Goal: Task Accomplishment & Management: Manage account settings

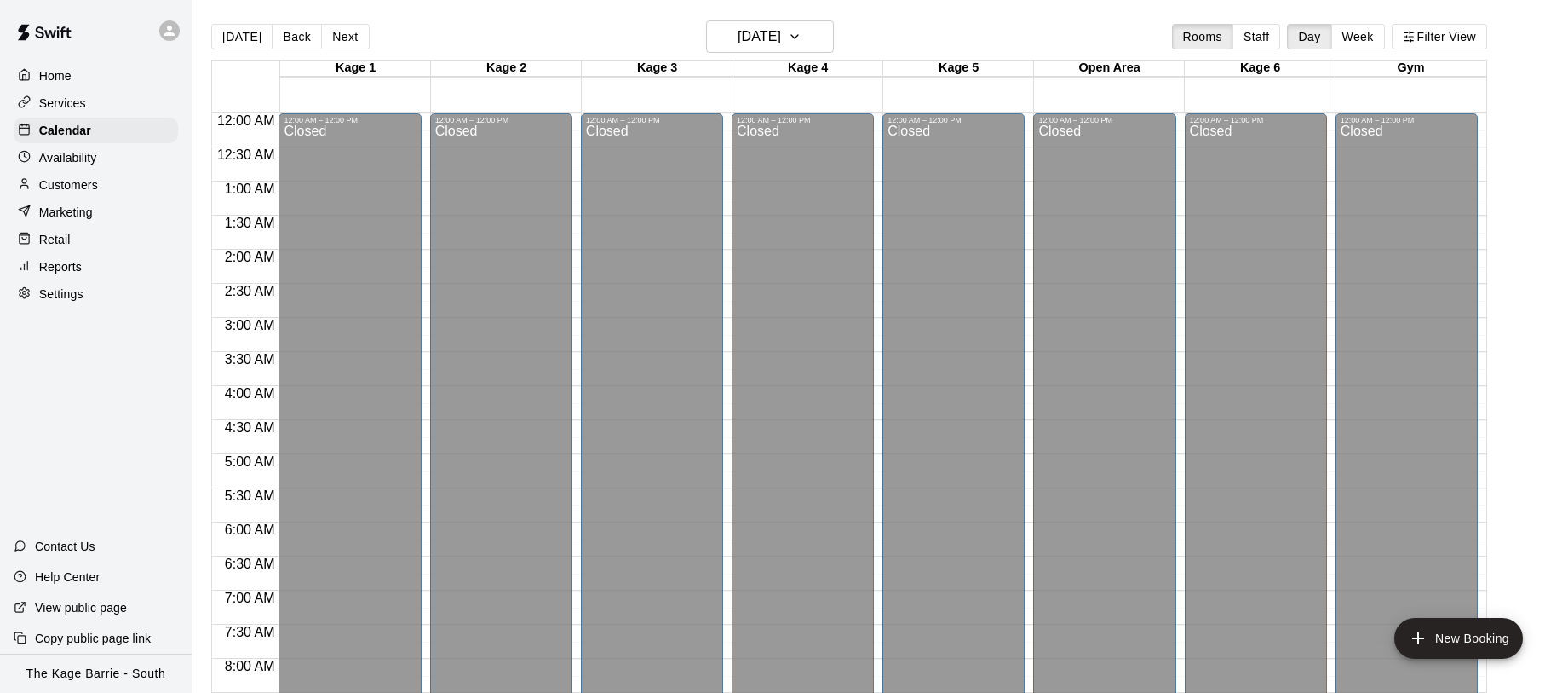
scroll to position [993, 0]
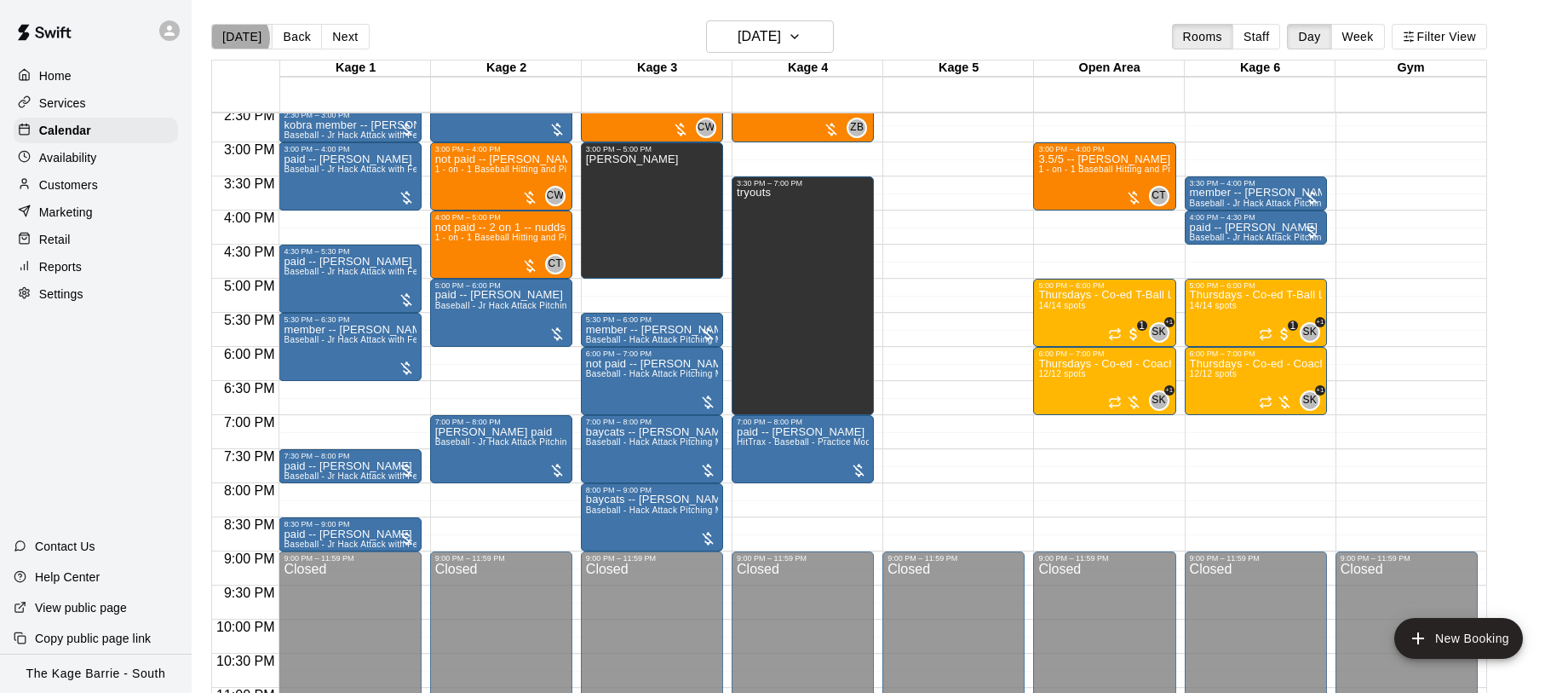
click at [239, 39] on button "[DATE]" at bounding box center [242, 37] width 61 height 26
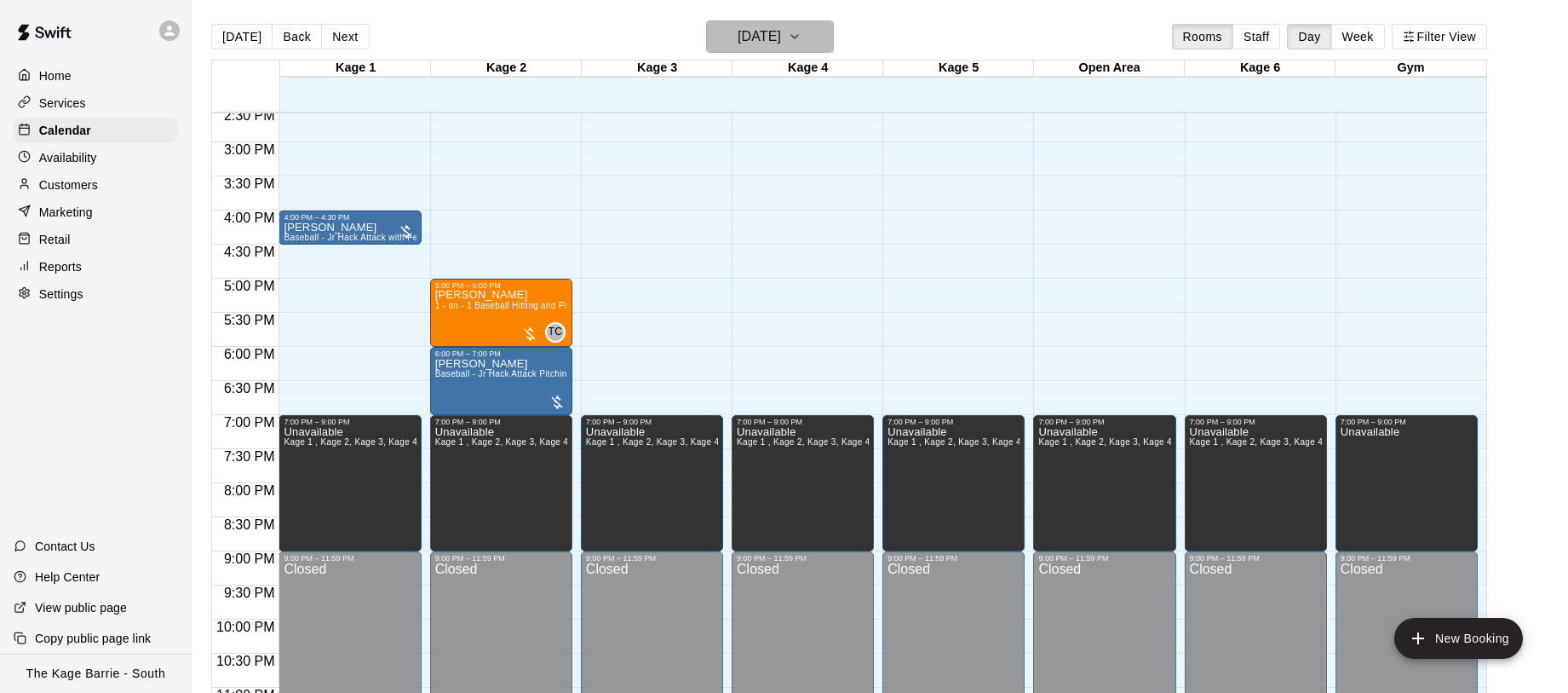
click at [802, 40] on icon "button" at bounding box center [795, 37] width 14 height 21
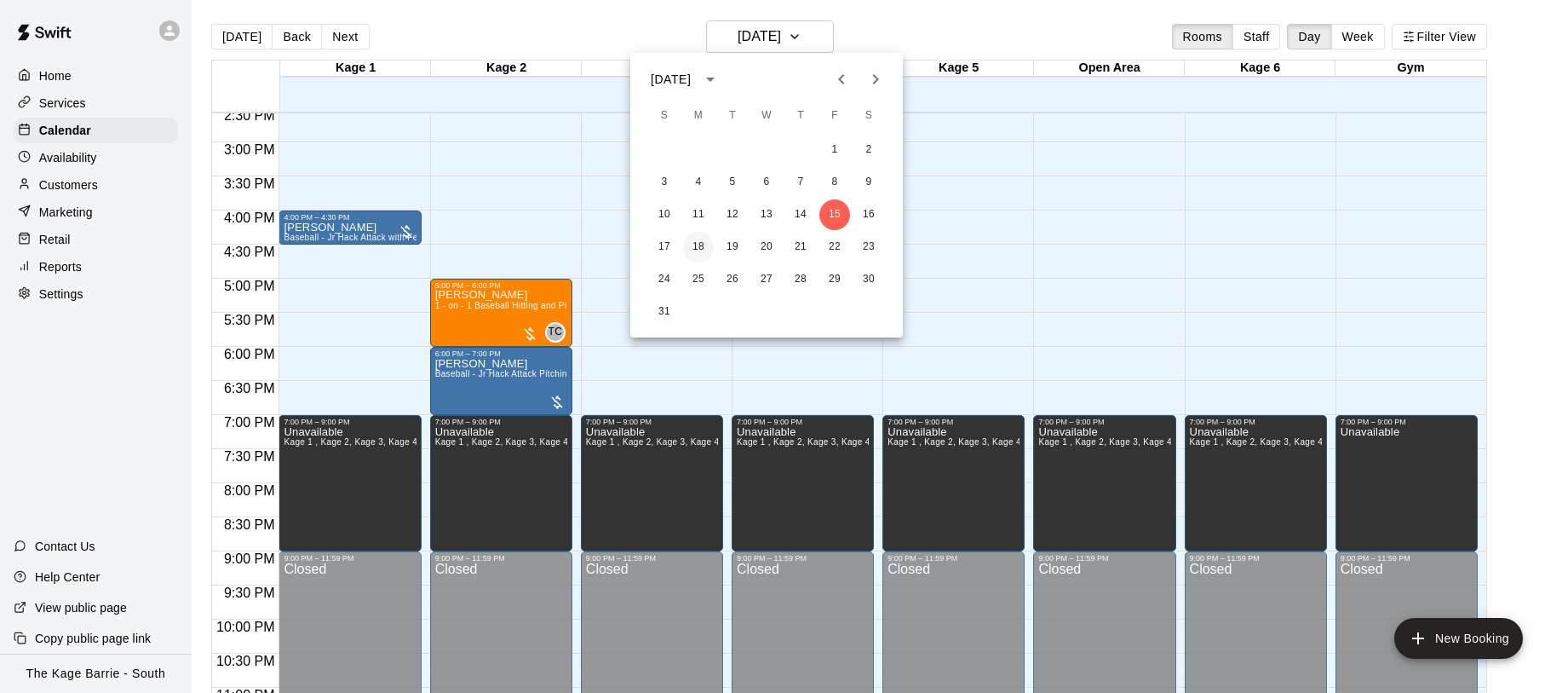
click at [702, 249] on button "18" at bounding box center [698, 247] width 31 height 31
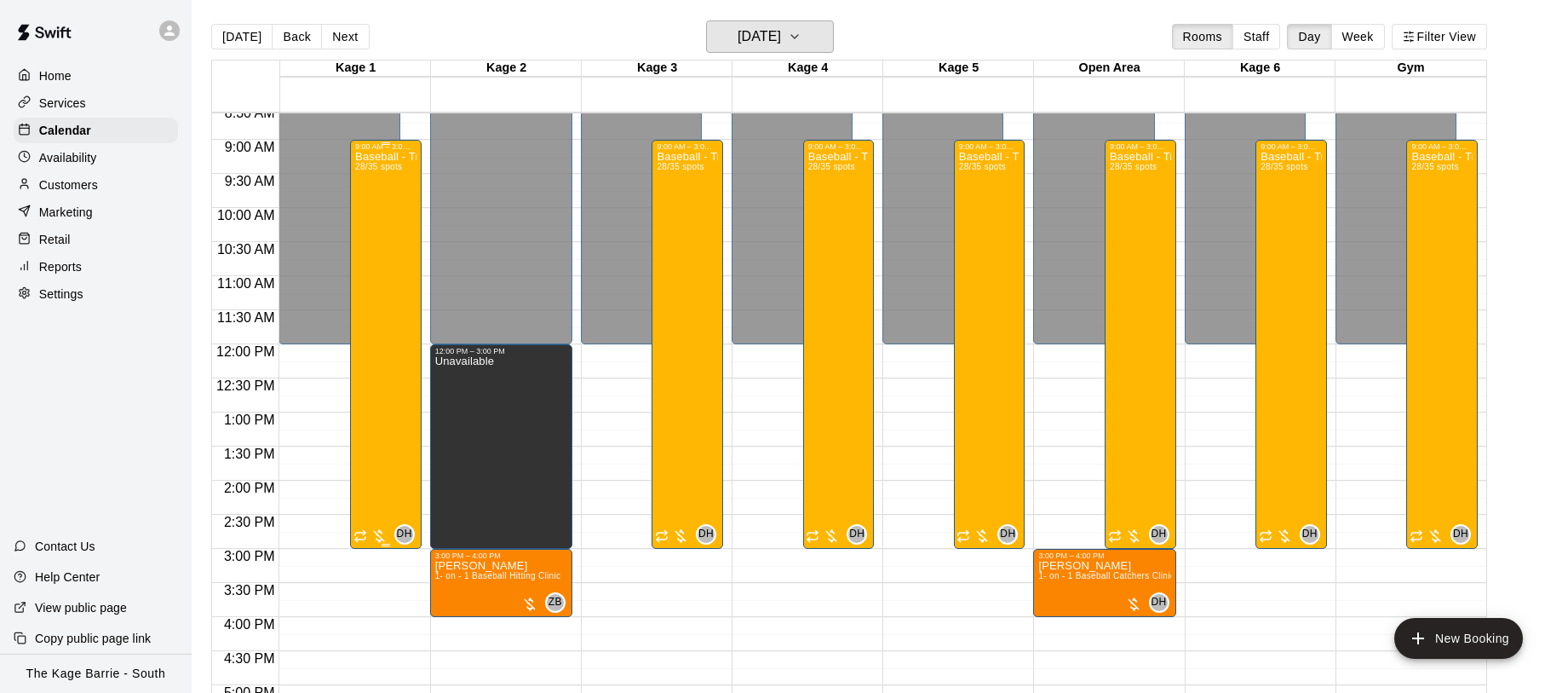
scroll to position [590, 0]
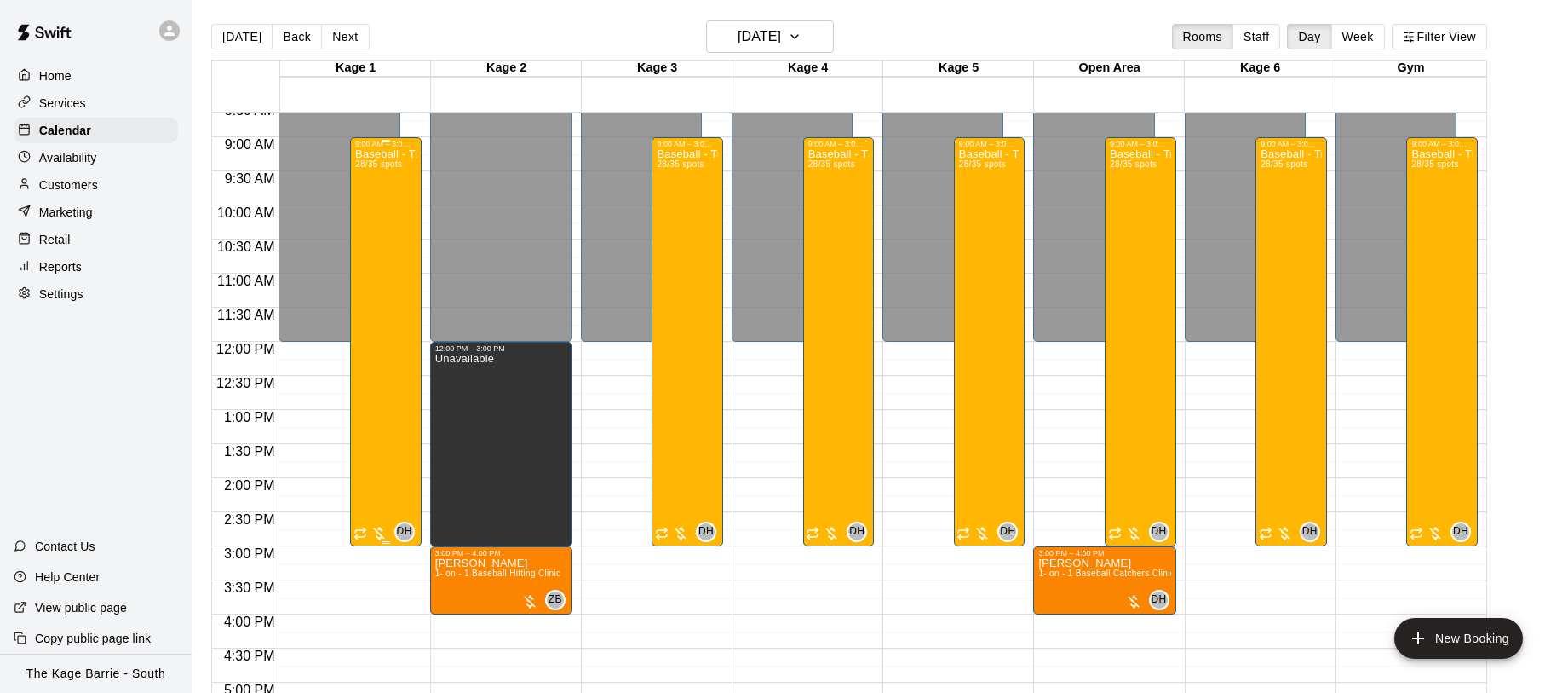
click at [386, 239] on div "Baseball - Tryout Prep Camp 2025 (August 18 - 22) 28/35 spots" at bounding box center [386, 495] width 61 height 693
click at [373, 214] on img "edit" at bounding box center [374, 207] width 20 height 20
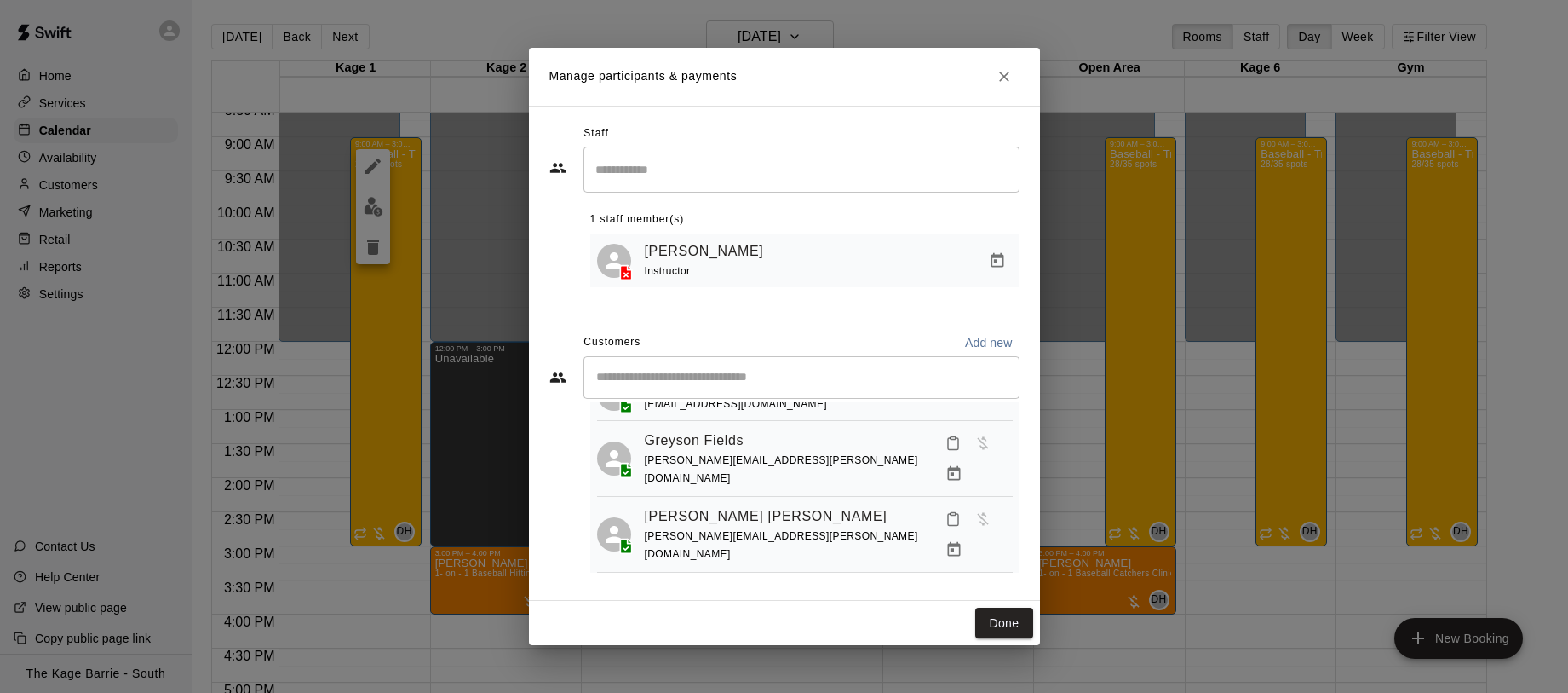
scroll to position [0, 0]
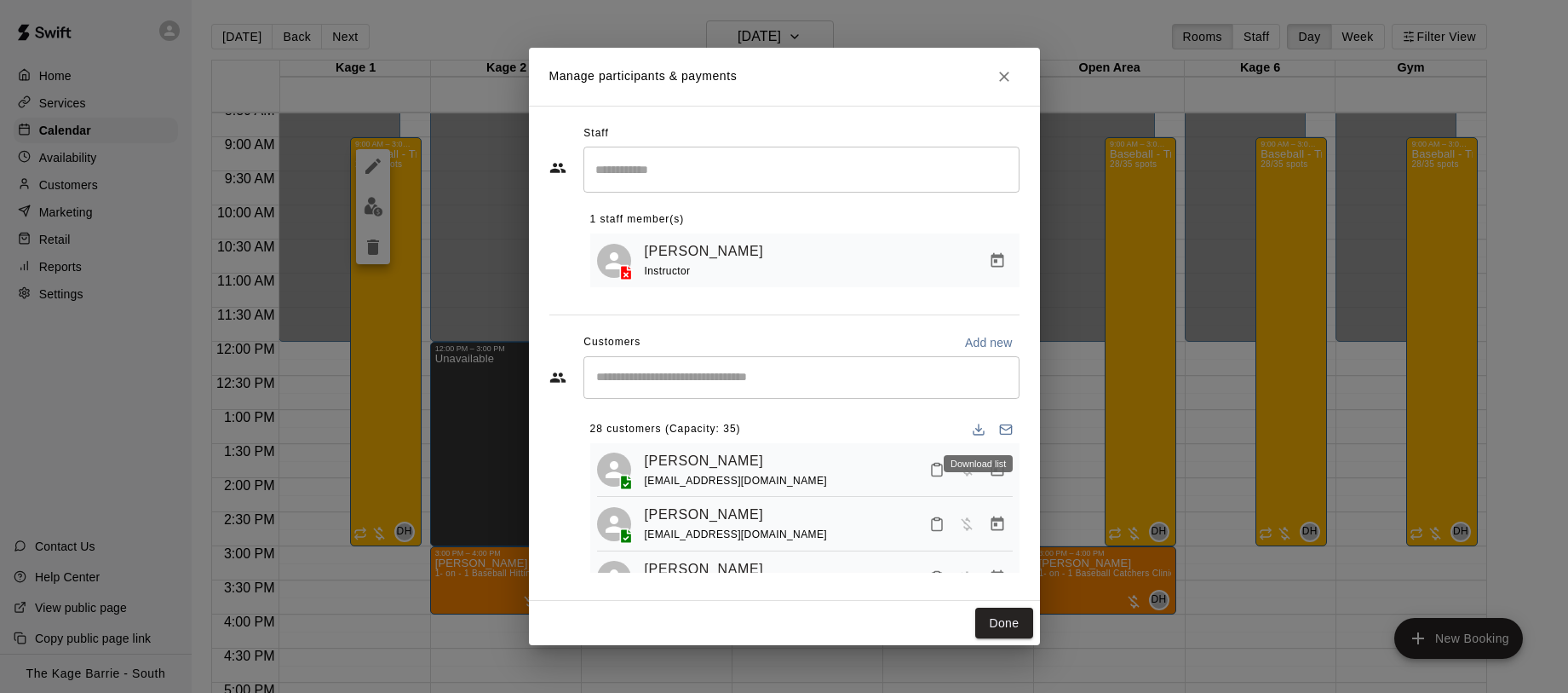
click at [980, 429] on icon "Download list" at bounding box center [979, 429] width 14 height 14
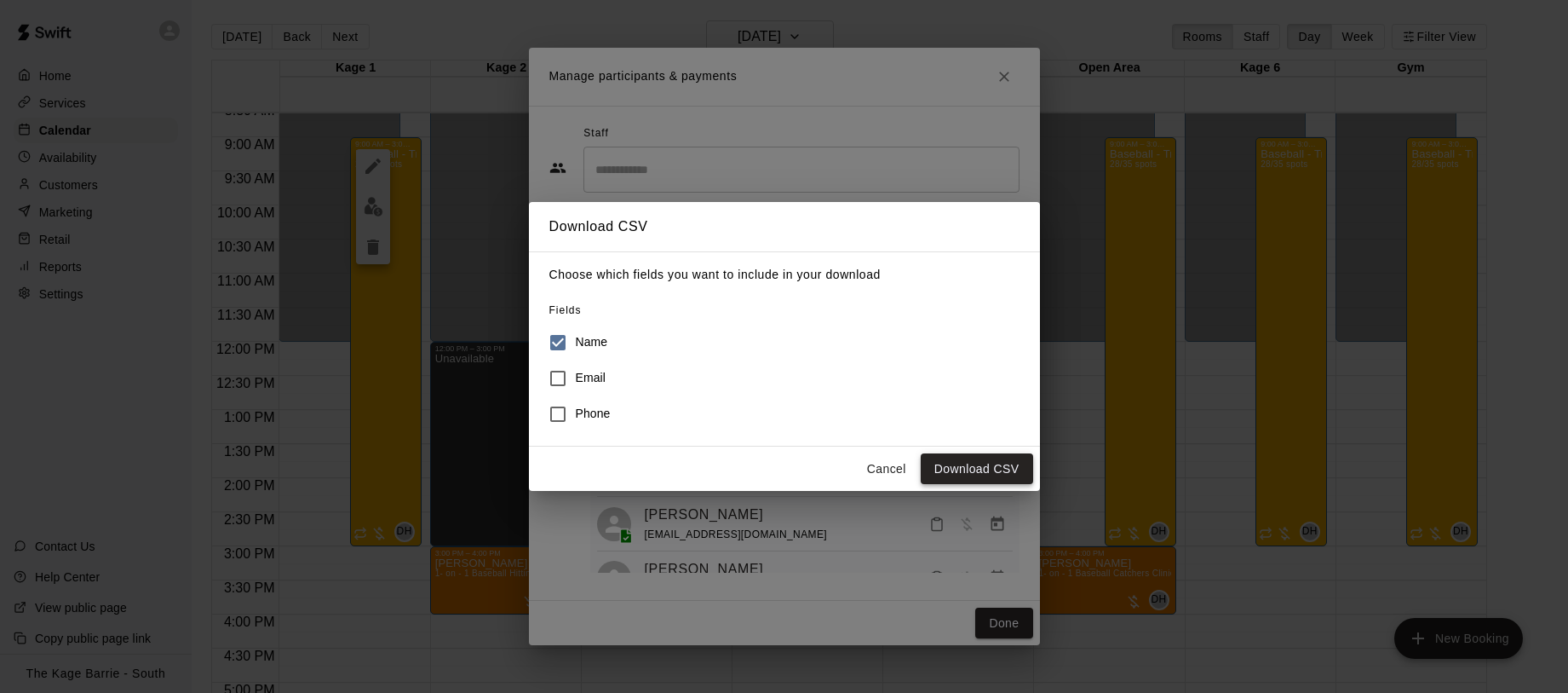
click at [974, 473] on button "Download CSV" at bounding box center [976, 469] width 112 height 32
click at [883, 470] on button "Cancel" at bounding box center [886, 469] width 55 height 32
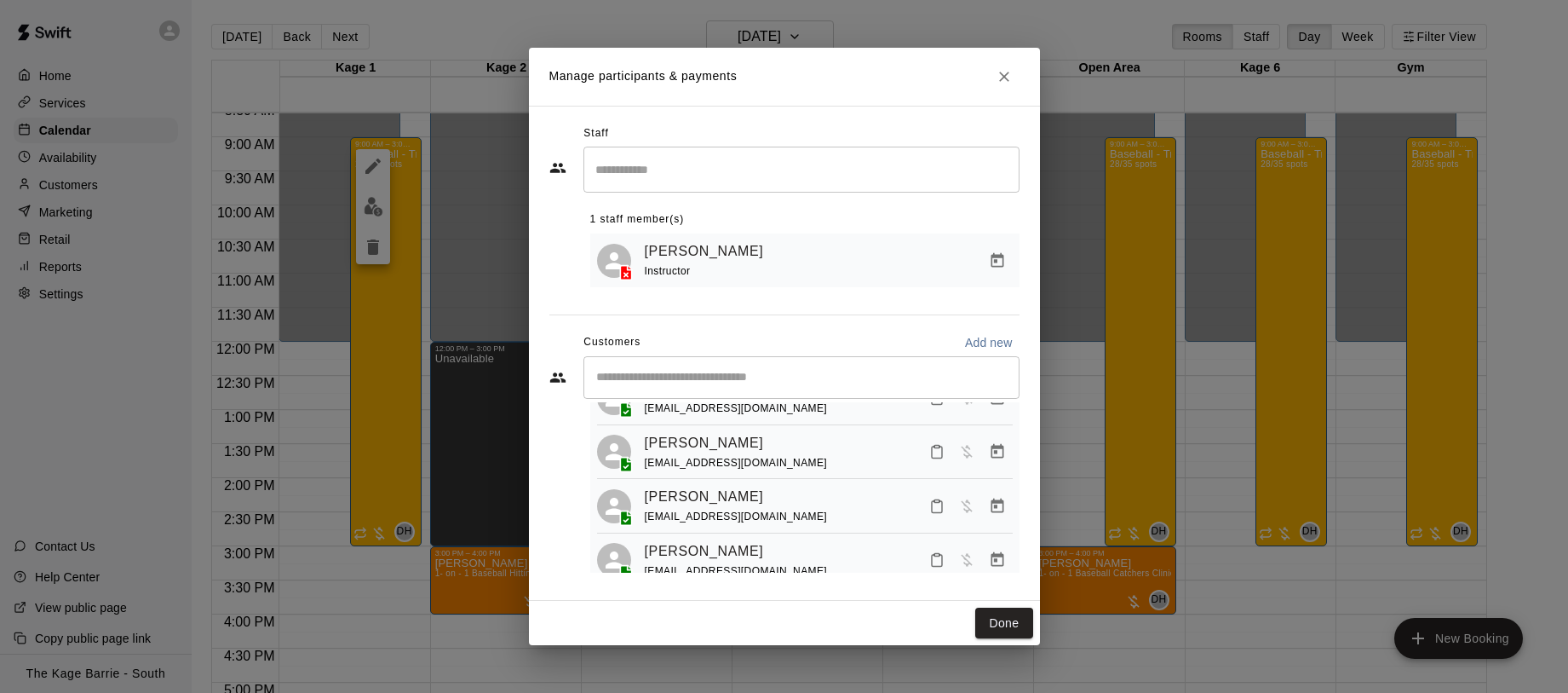
scroll to position [390, 0]
click at [996, 495] on icon "Manage bookings & payment" at bounding box center [997, 503] width 17 height 17
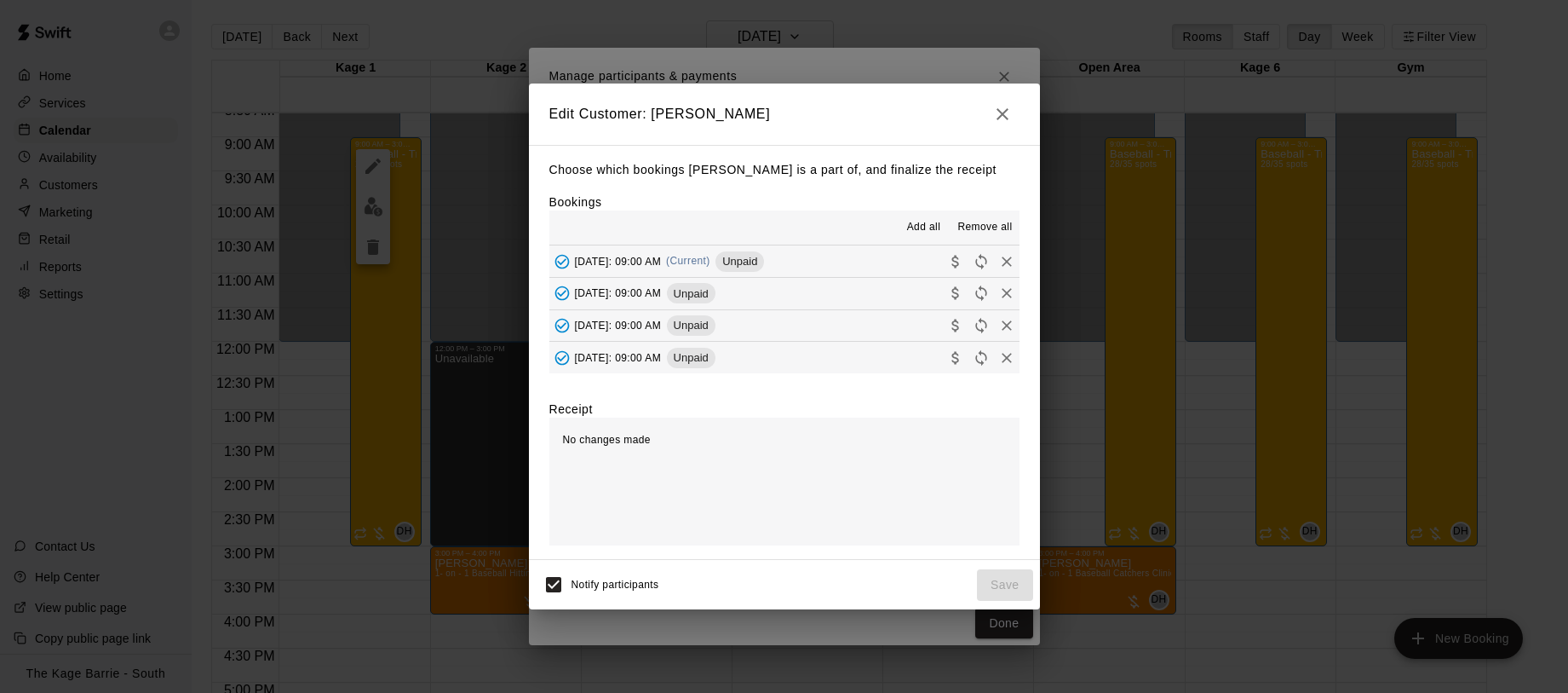
click at [994, 223] on span "Remove all" at bounding box center [984, 227] width 55 height 17
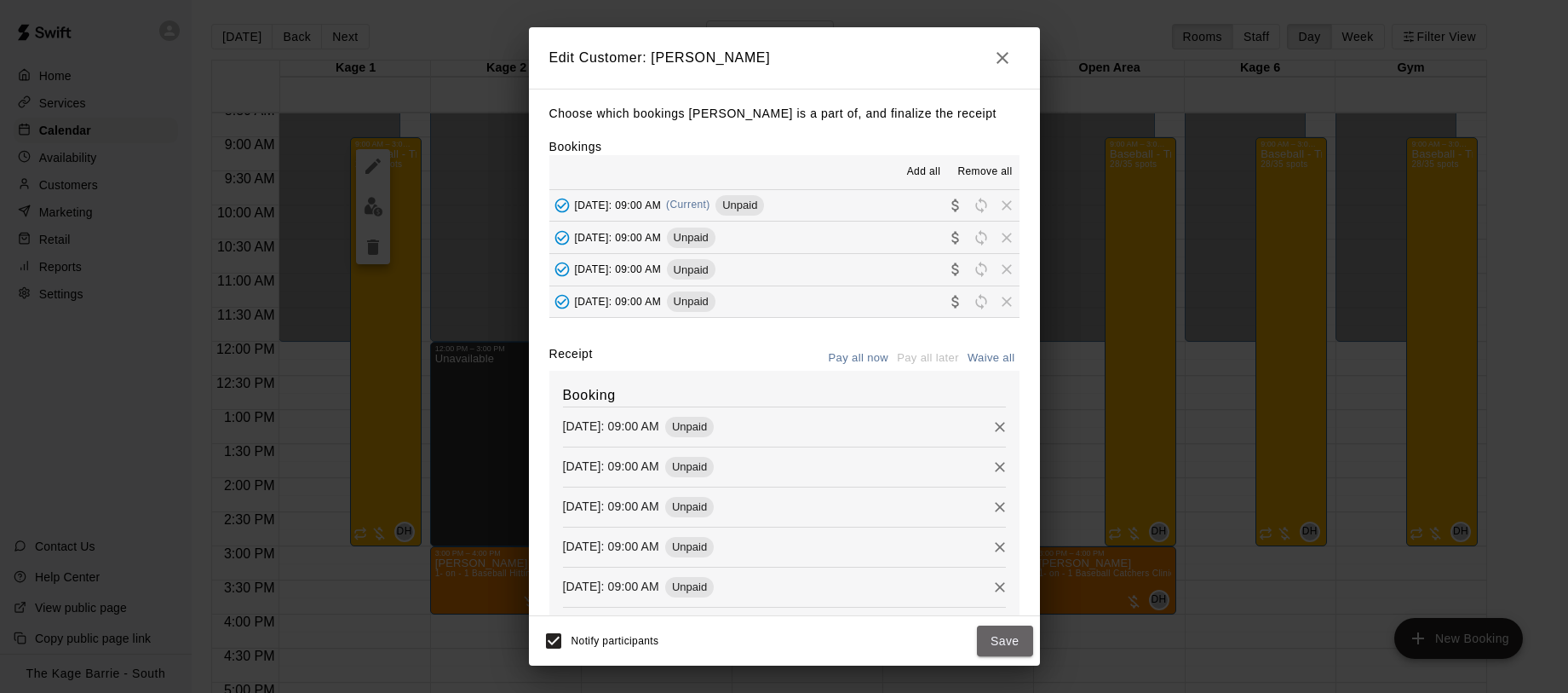
click at [1020, 642] on button "Save" at bounding box center [1005, 641] width 56 height 32
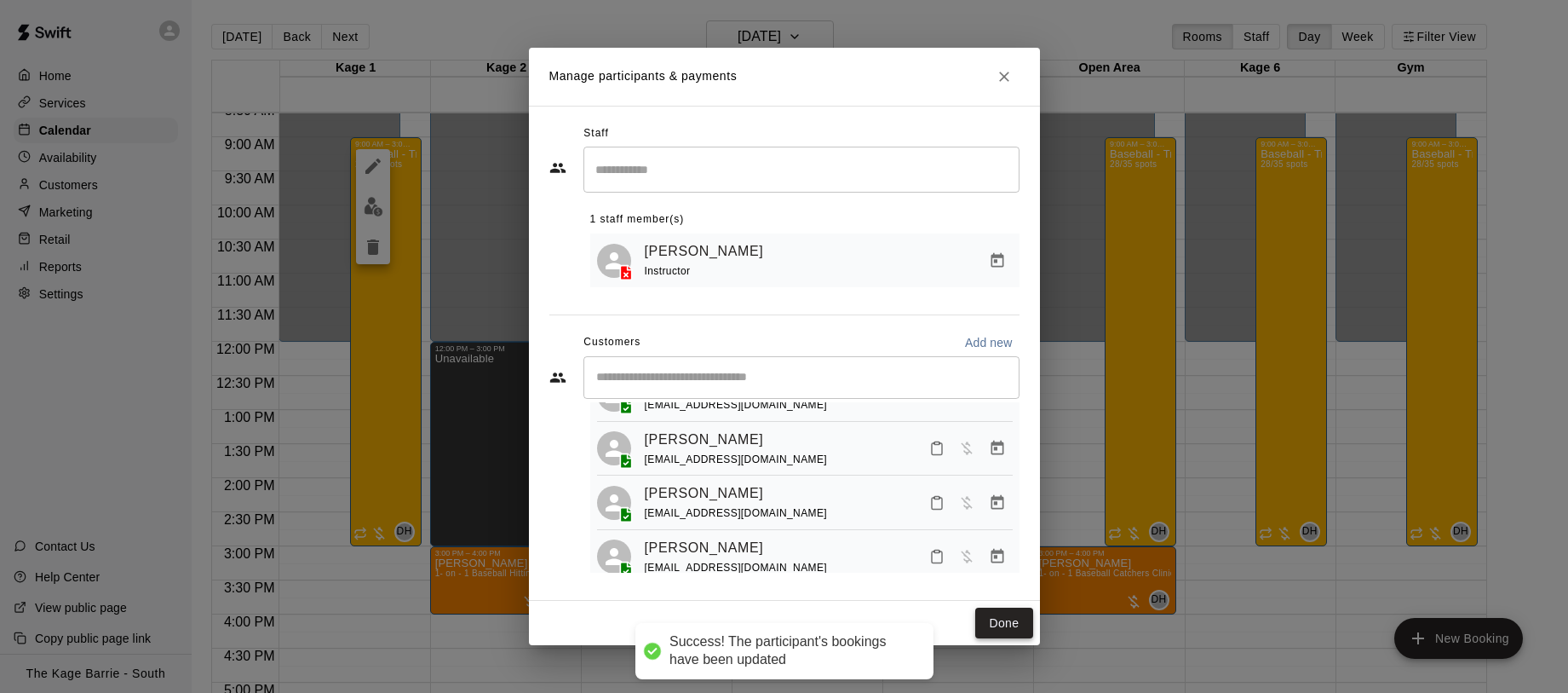
click at [1022, 629] on button "Done" at bounding box center [1004, 624] width 57 height 32
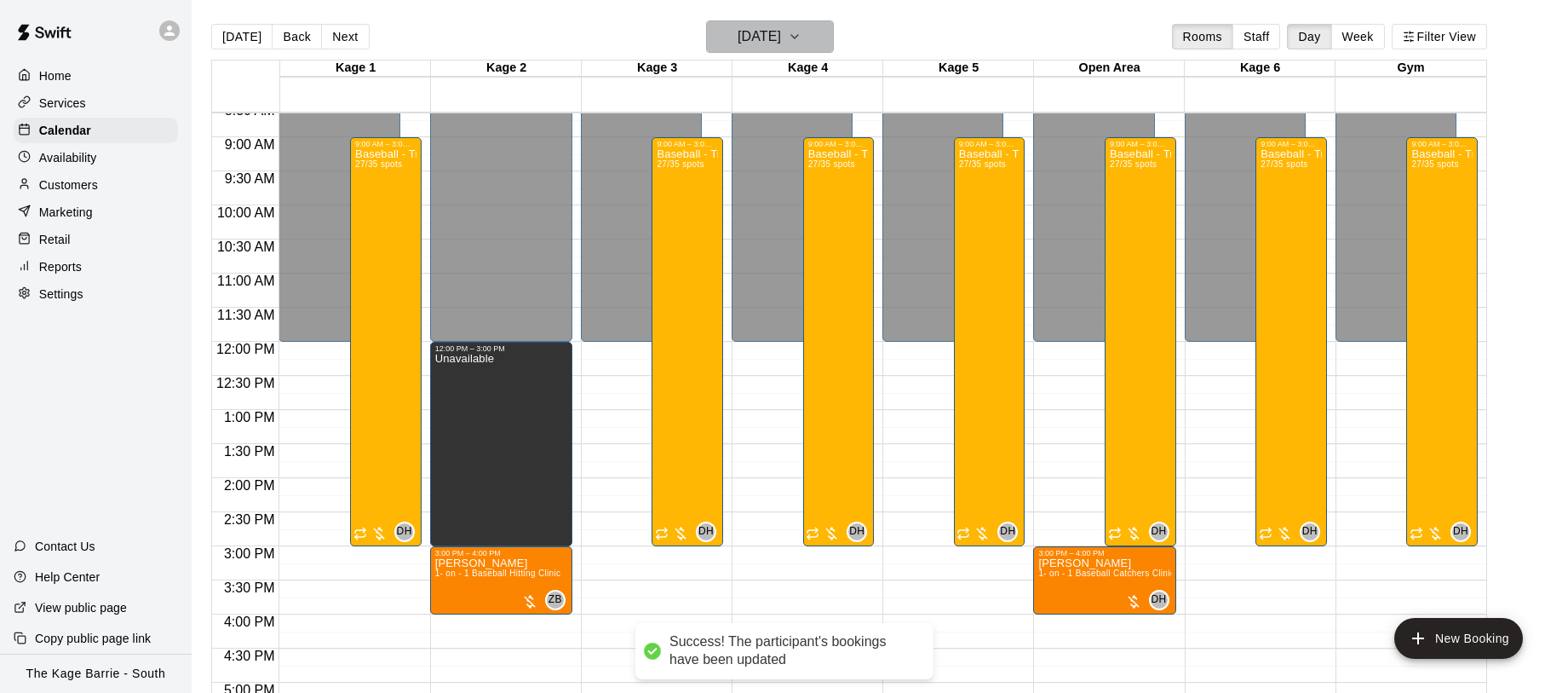
click at [802, 33] on icon "button" at bounding box center [795, 37] width 14 height 21
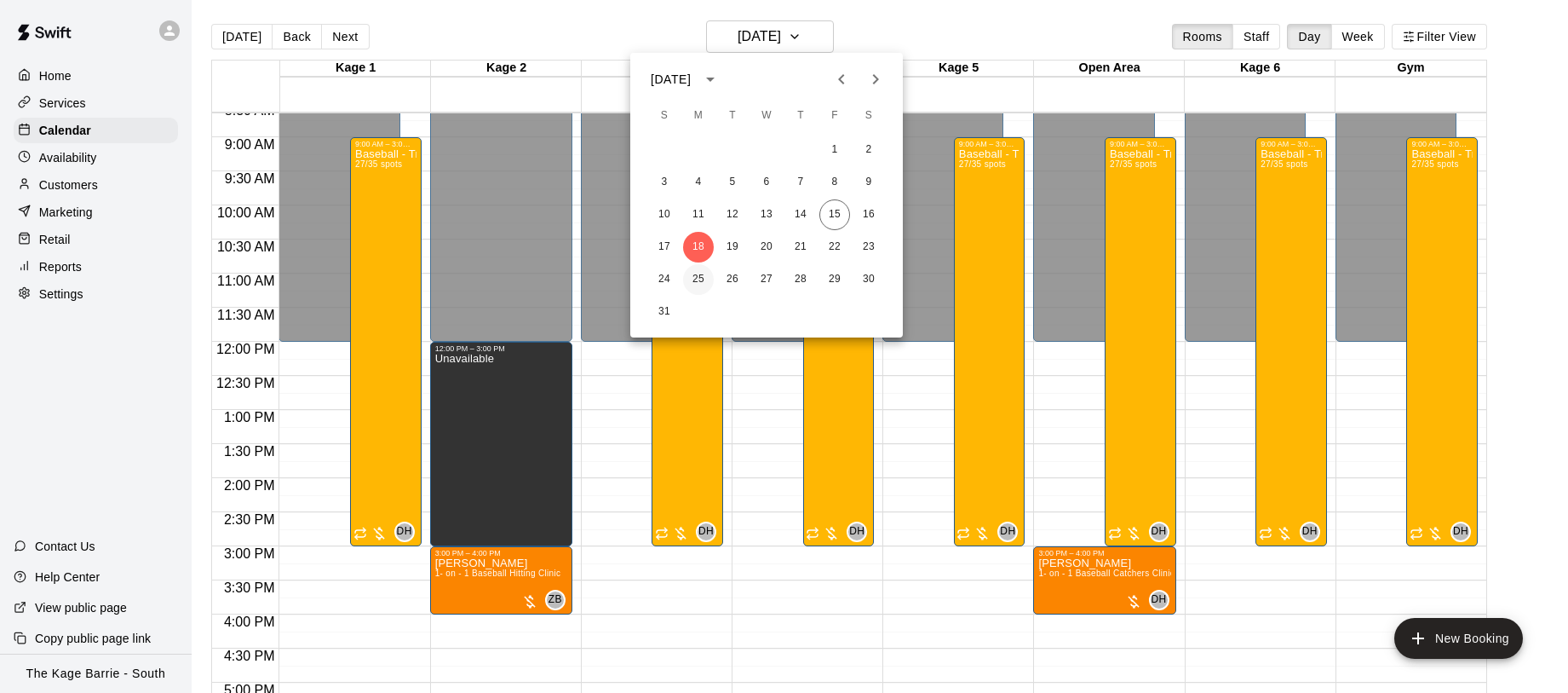
click at [701, 278] on button "25" at bounding box center [698, 279] width 31 height 31
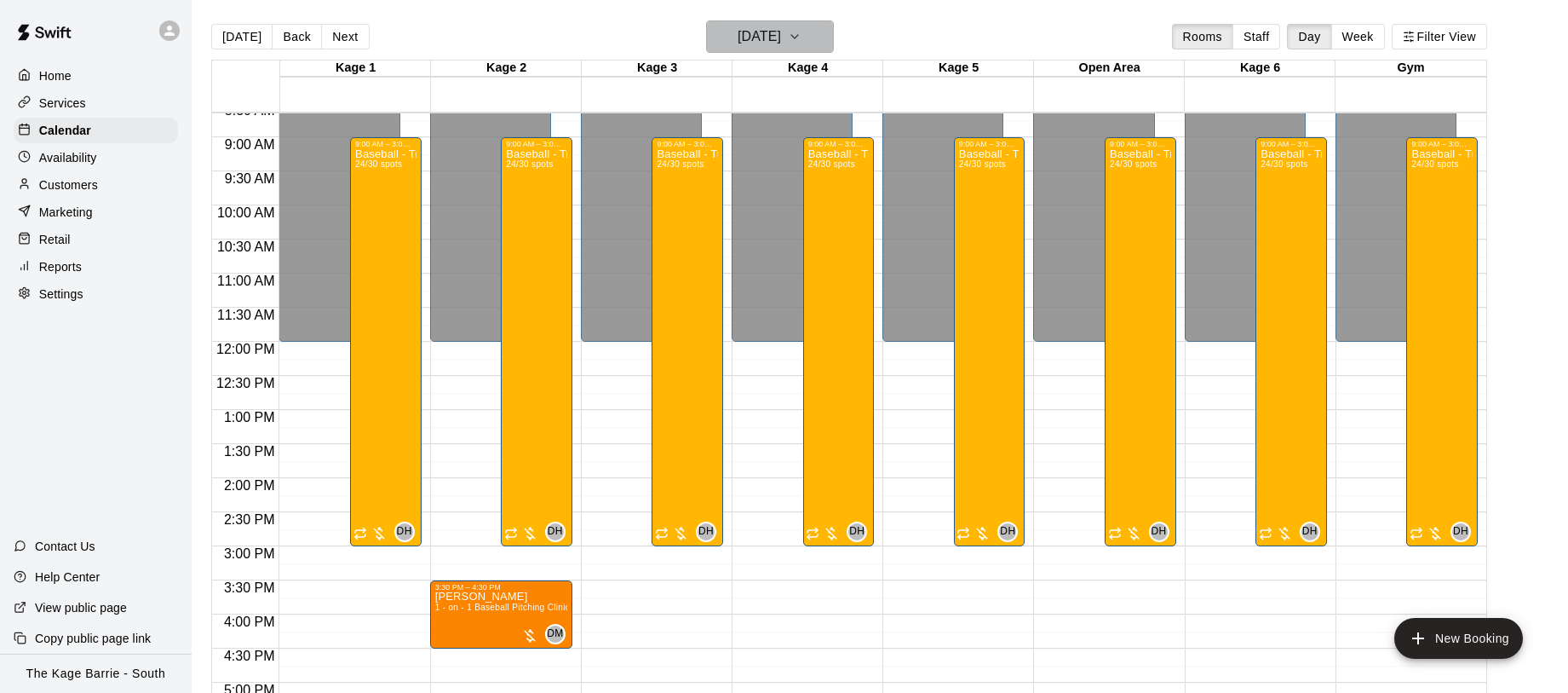
click at [802, 40] on icon "button" at bounding box center [795, 37] width 14 height 21
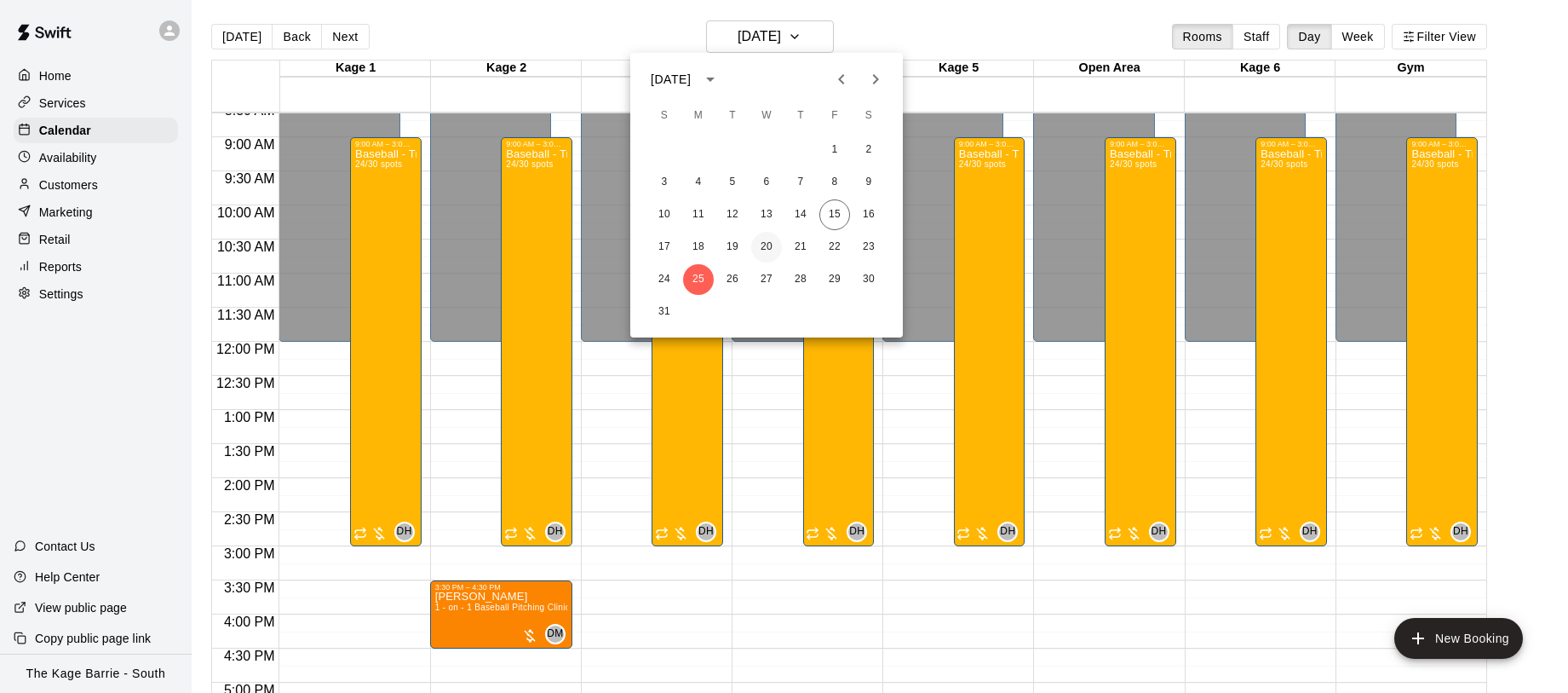
click at [767, 245] on button "20" at bounding box center [766, 247] width 31 height 31
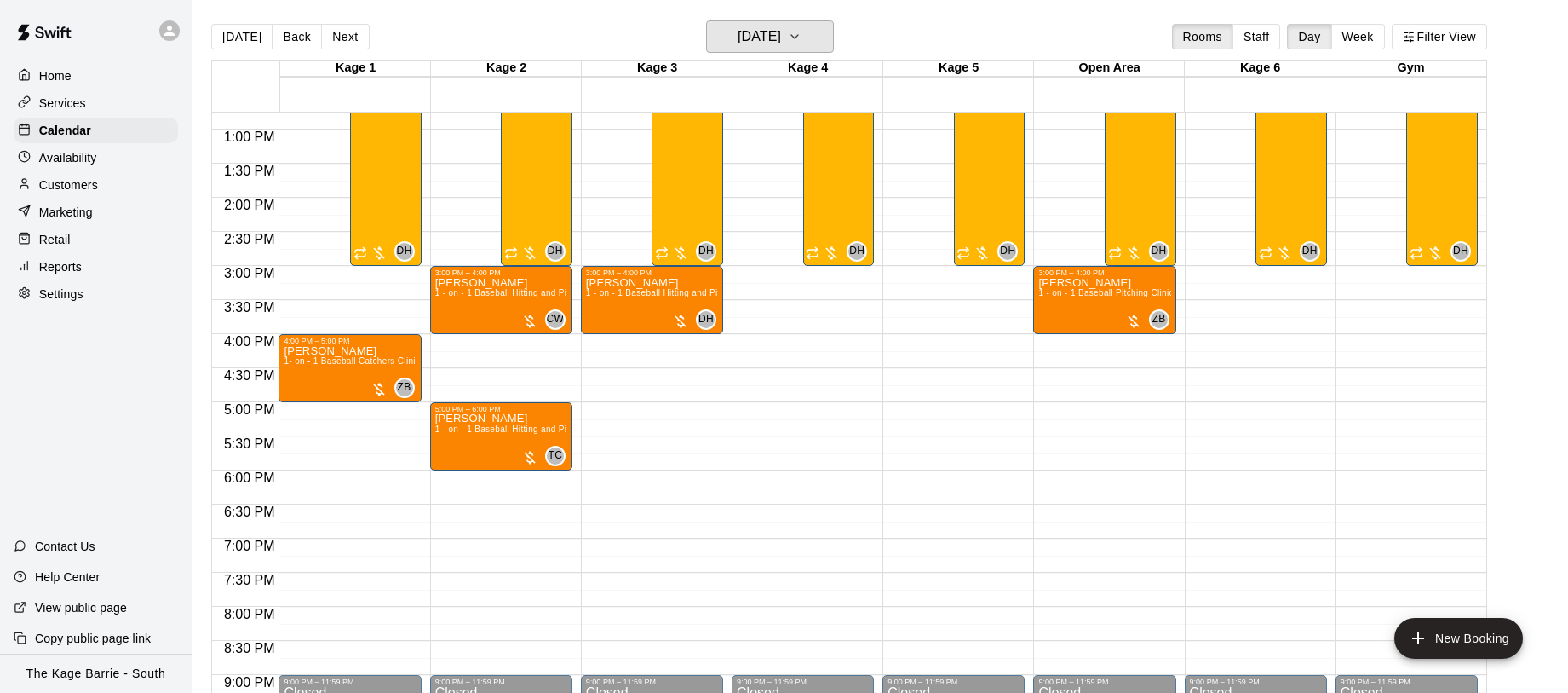
scroll to position [871, 0]
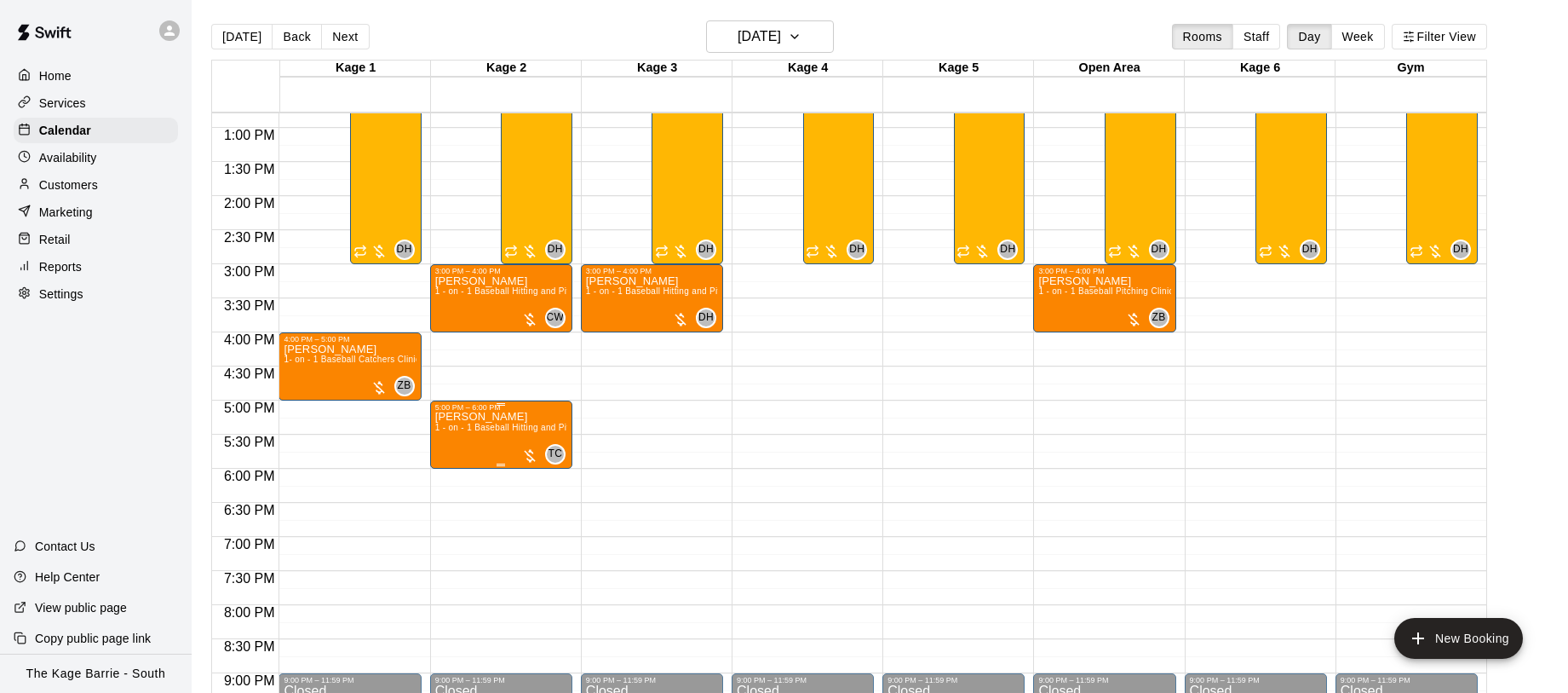
click at [456, 464] on img "edit" at bounding box center [453, 470] width 20 height 20
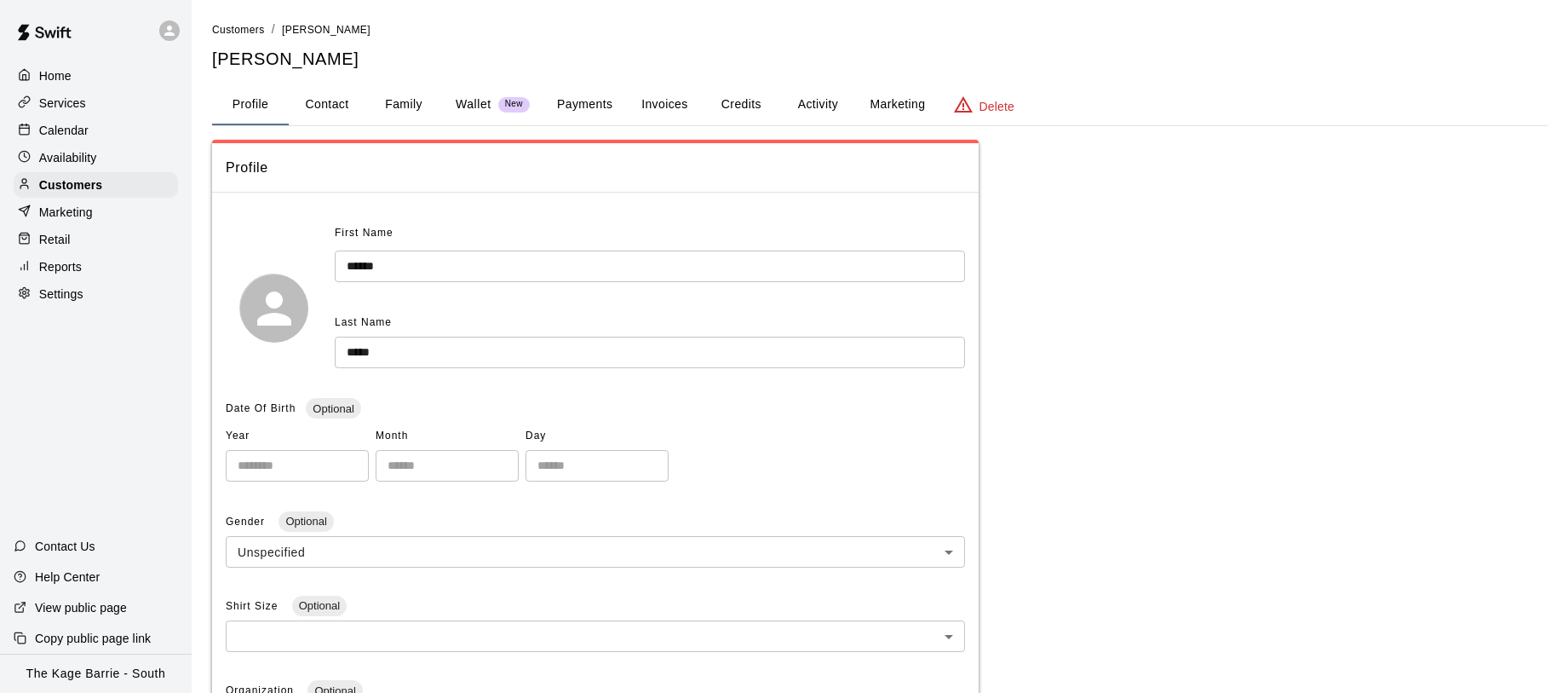
click at [401, 105] on button "Family" at bounding box center [403, 104] width 76 height 41
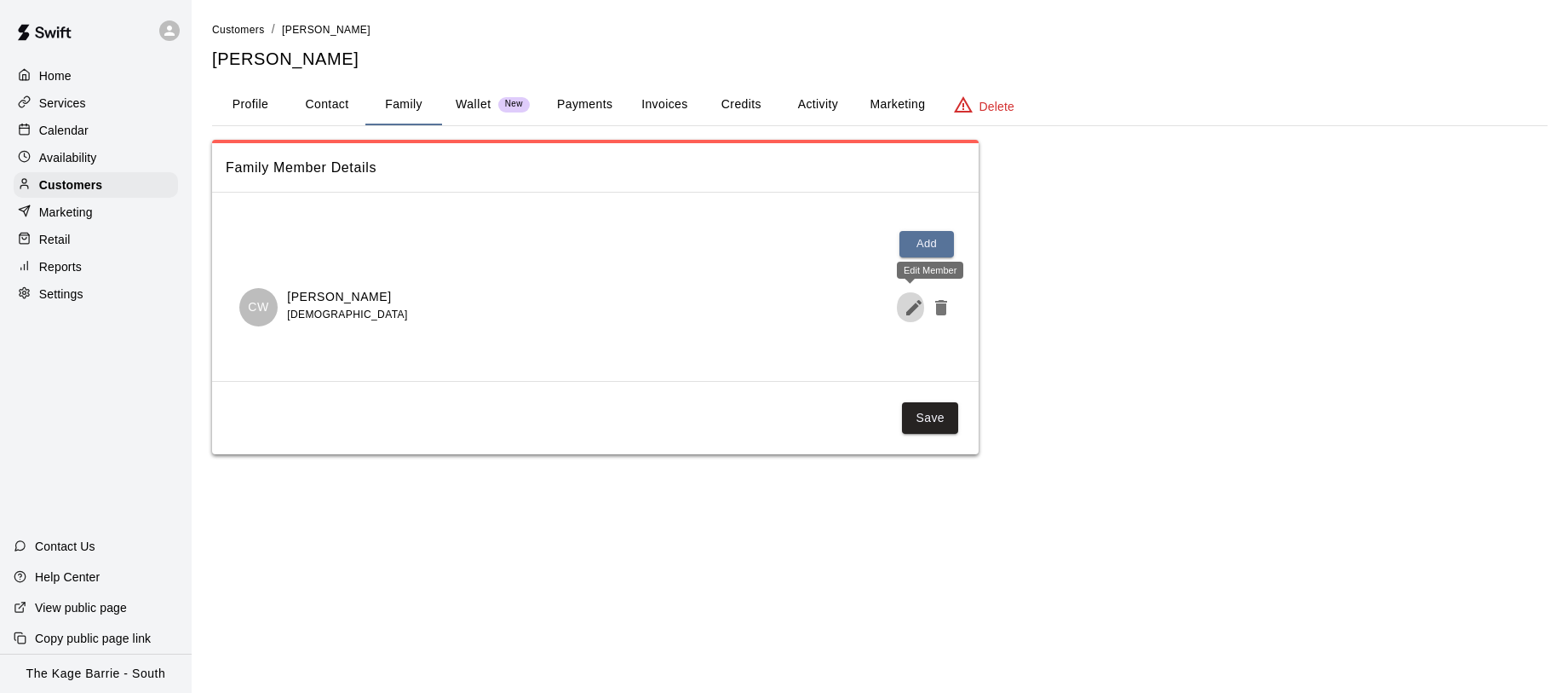
click at [912, 306] on icon "Edit Member" at bounding box center [914, 307] width 15 height 15
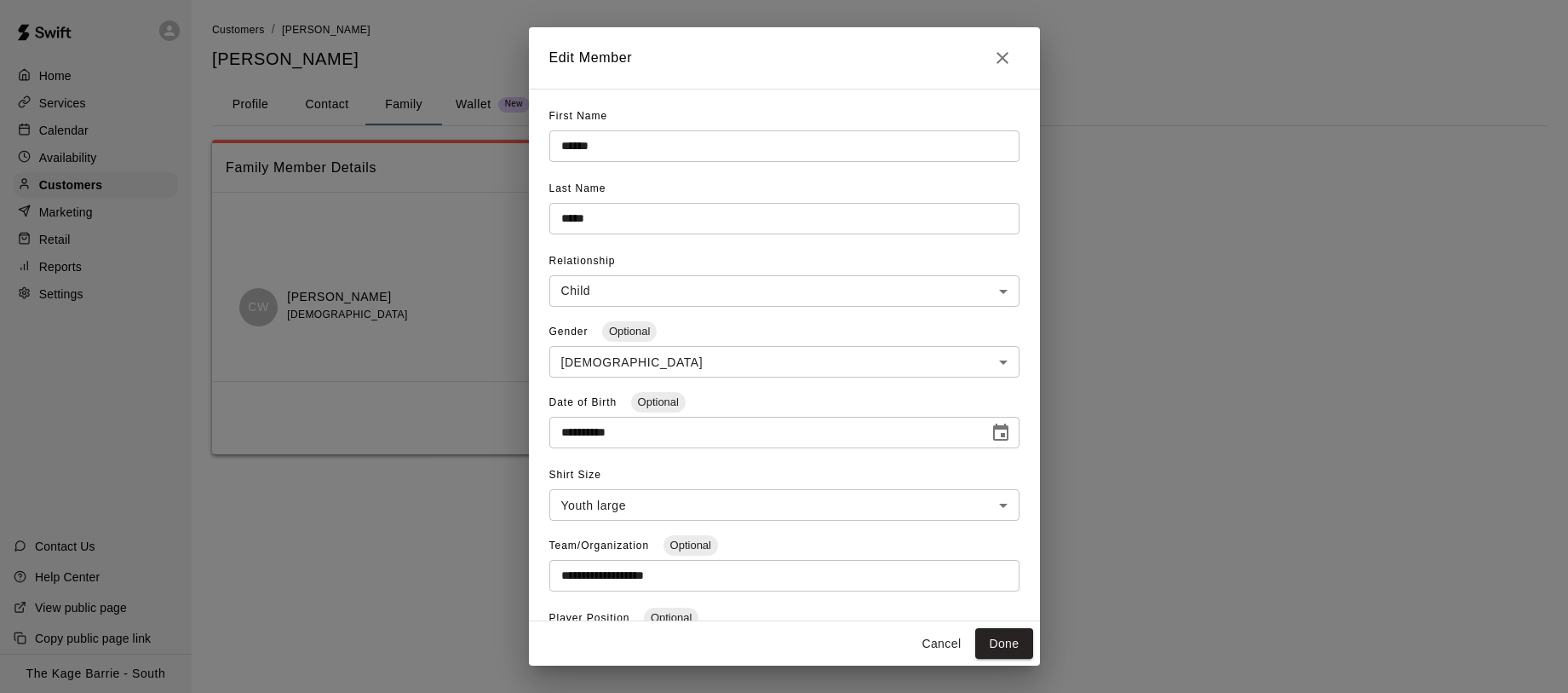
click at [1004, 55] on icon "Close" at bounding box center [1003, 58] width 12 height 12
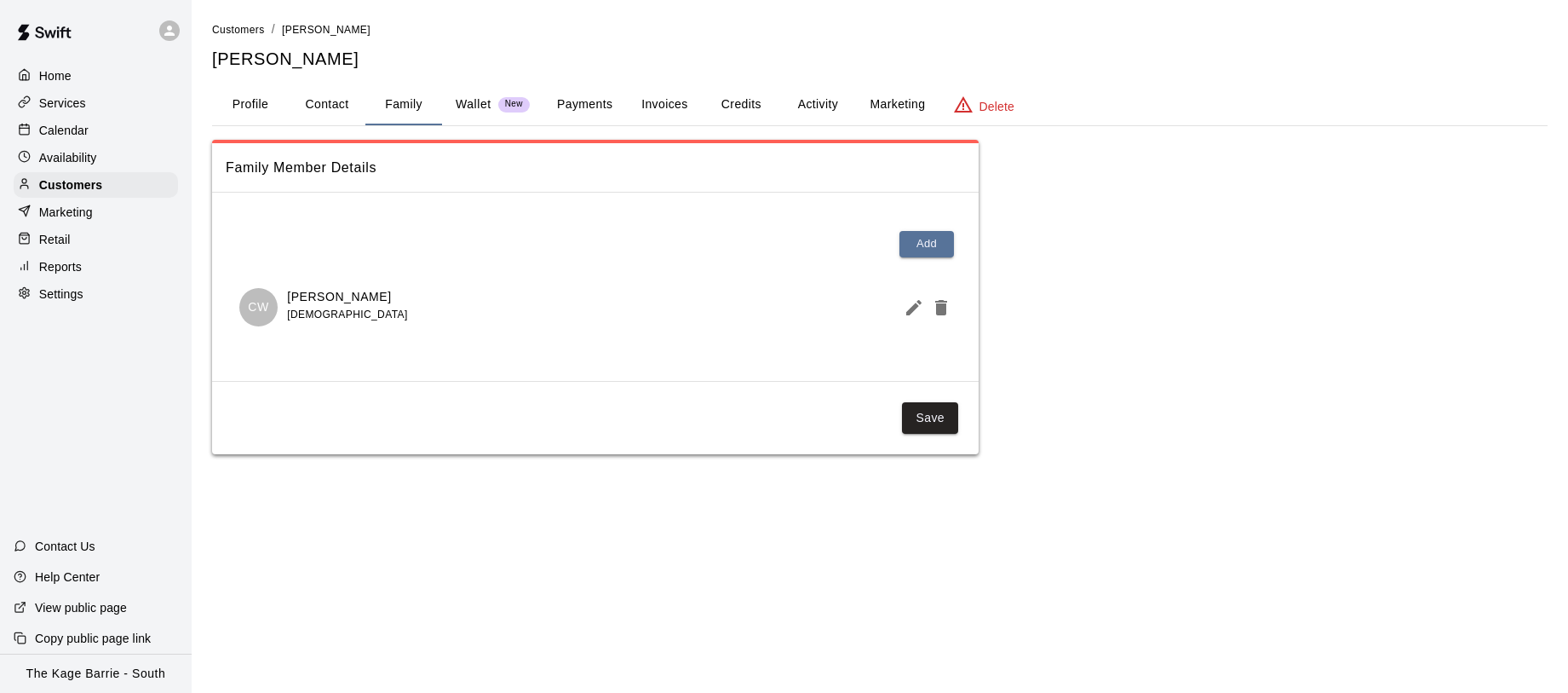
click at [88, 132] on p "Calendar" at bounding box center [64, 130] width 50 height 17
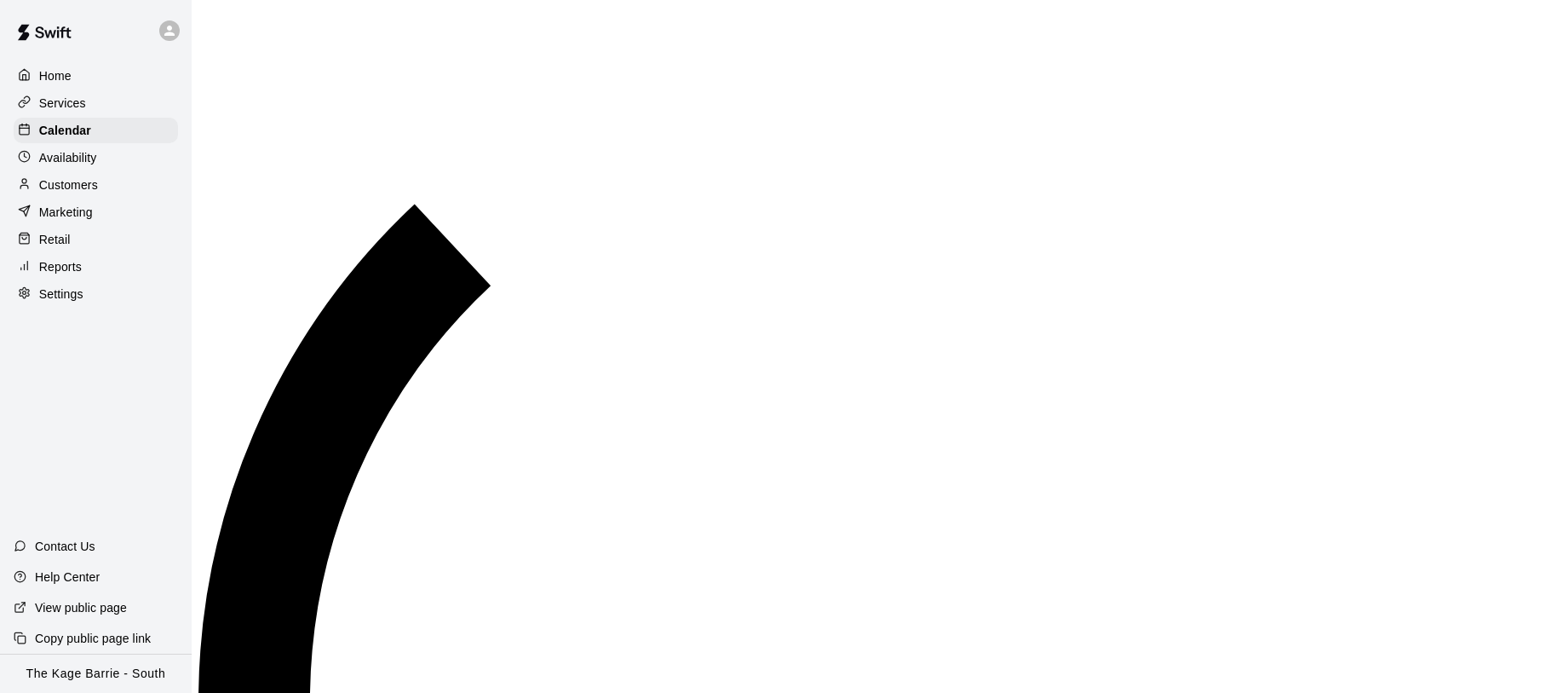
scroll to position [731, 0]
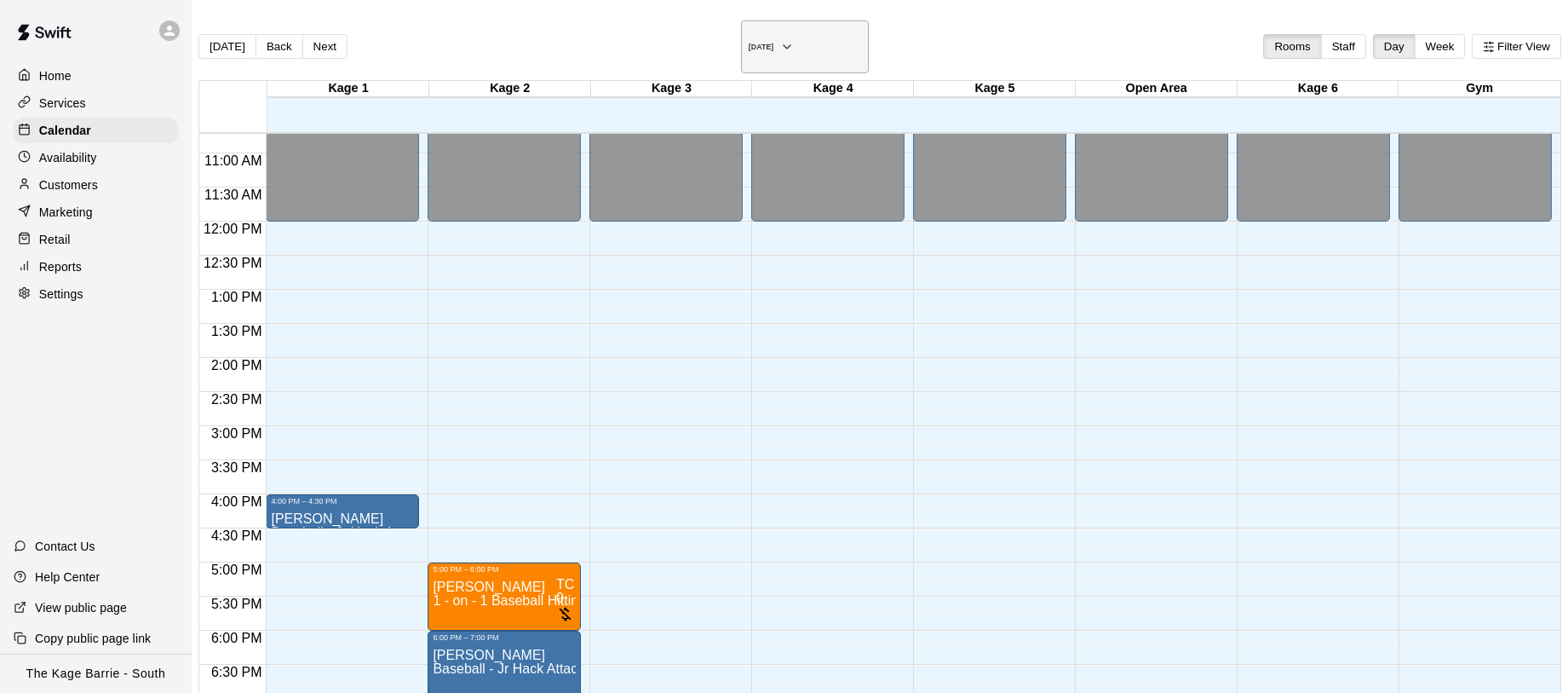
click at [794, 40] on icon "button" at bounding box center [787, 47] width 14 height 21
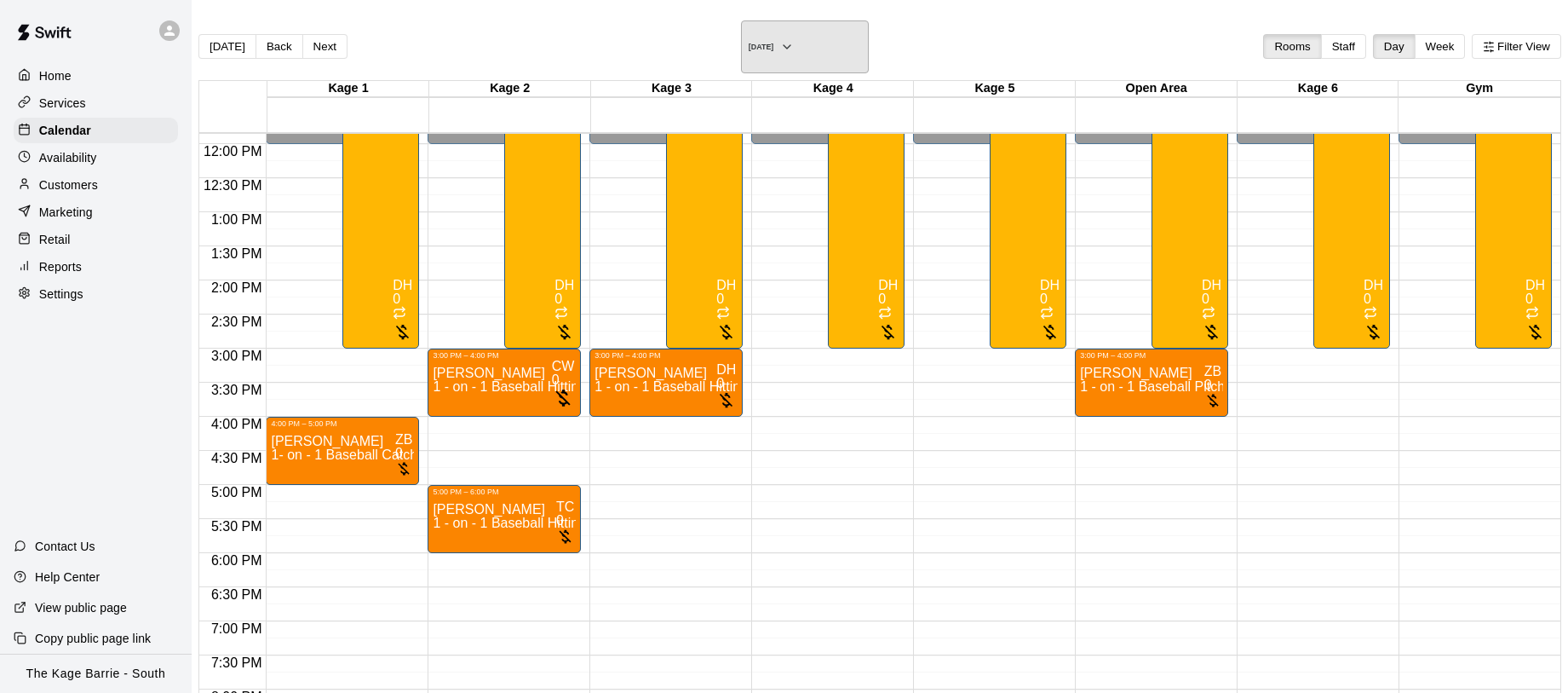
scroll to position [813, 0]
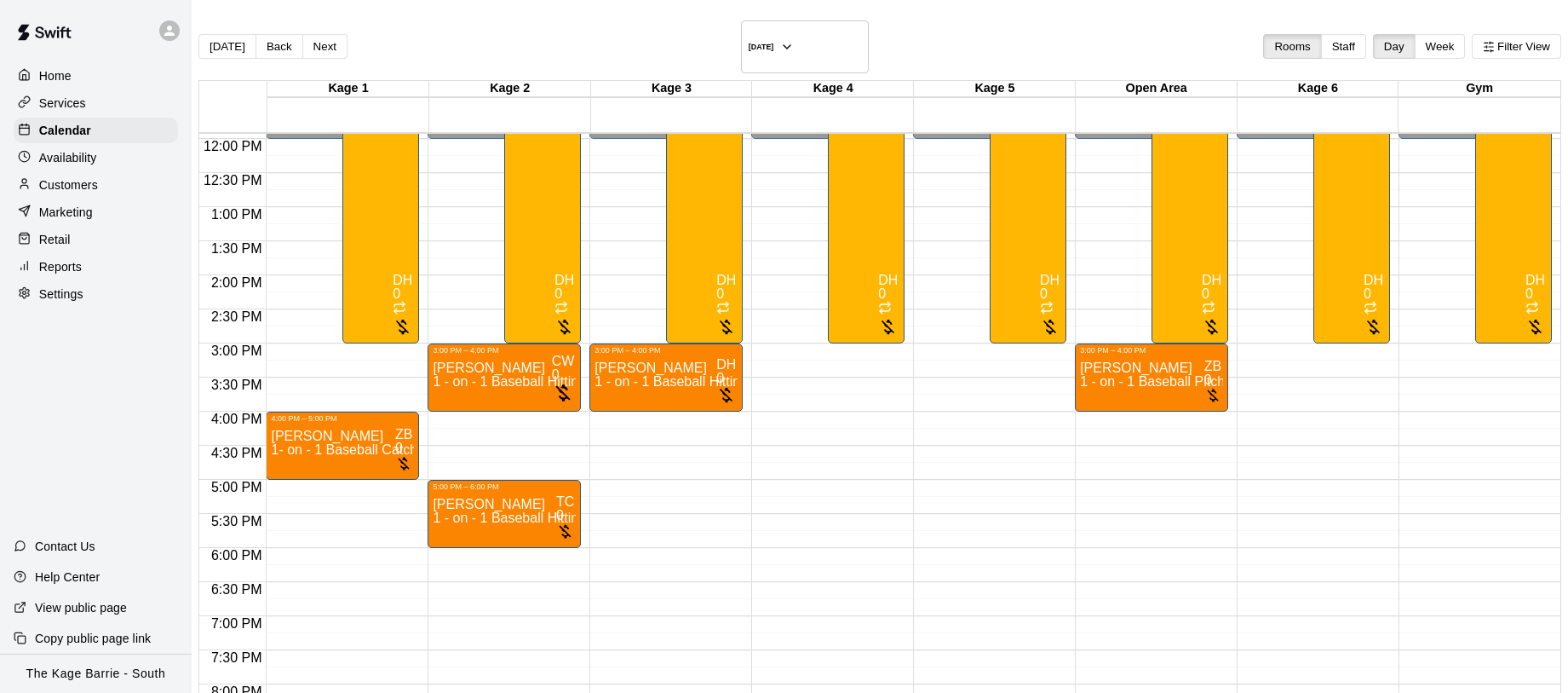
click at [91, 157] on p "Availability" at bounding box center [68, 157] width 57 height 17
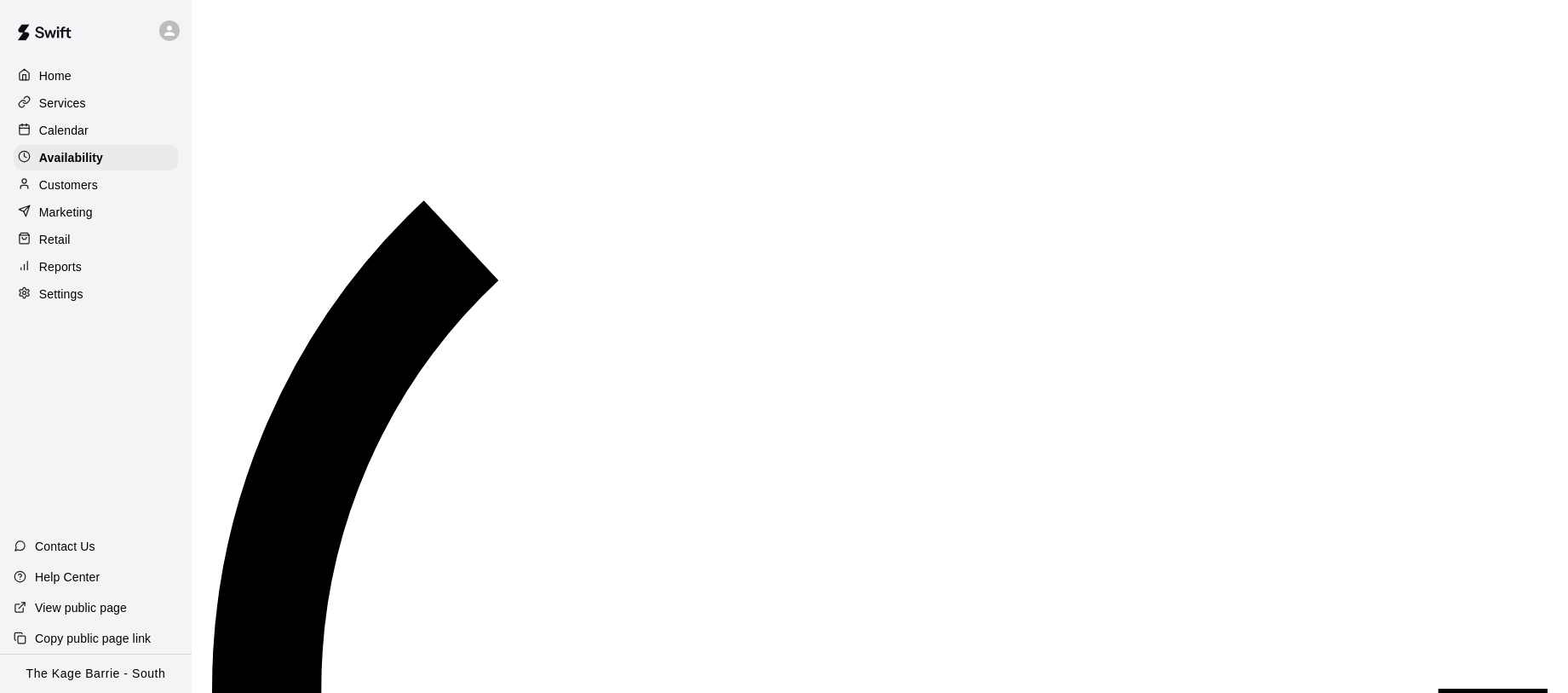
scroll to position [731, 0]
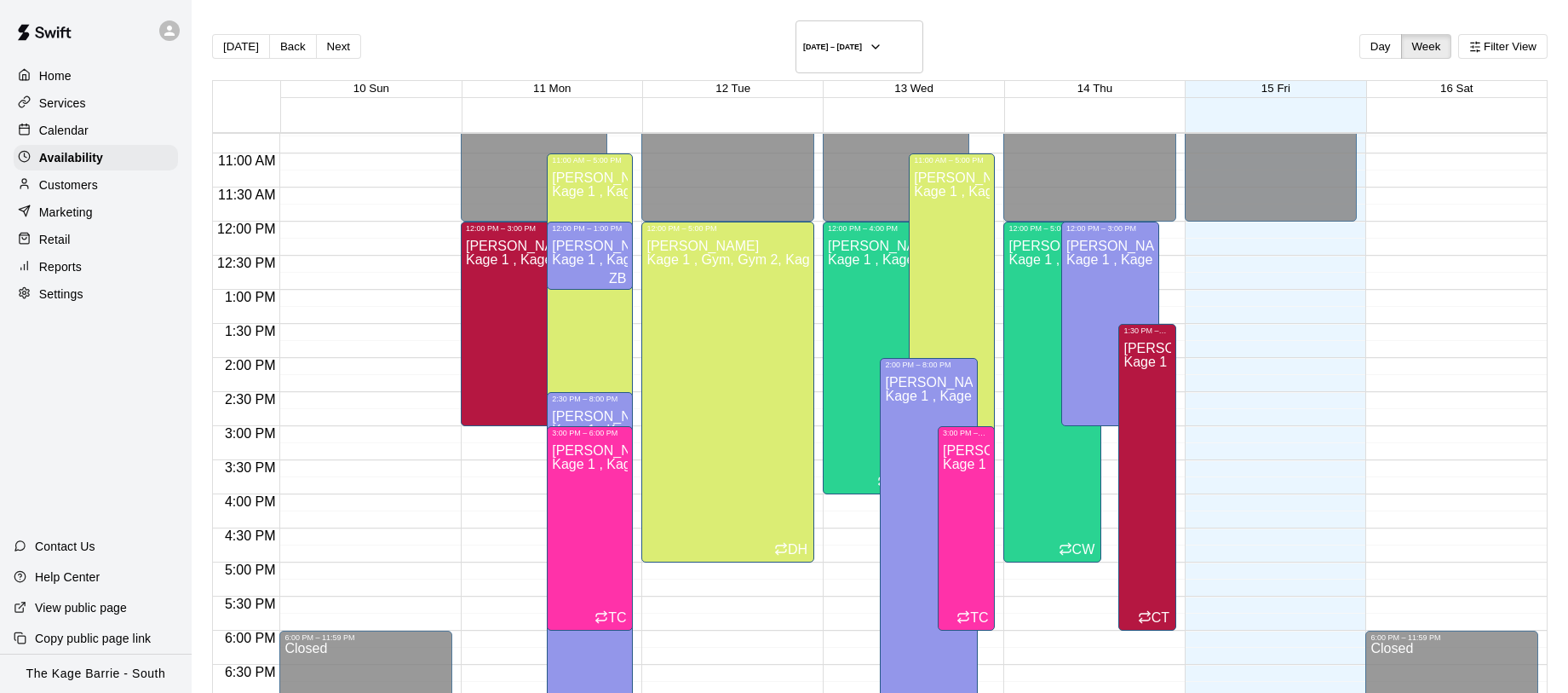
click at [351, 49] on button "Next" at bounding box center [339, 46] width 46 height 25
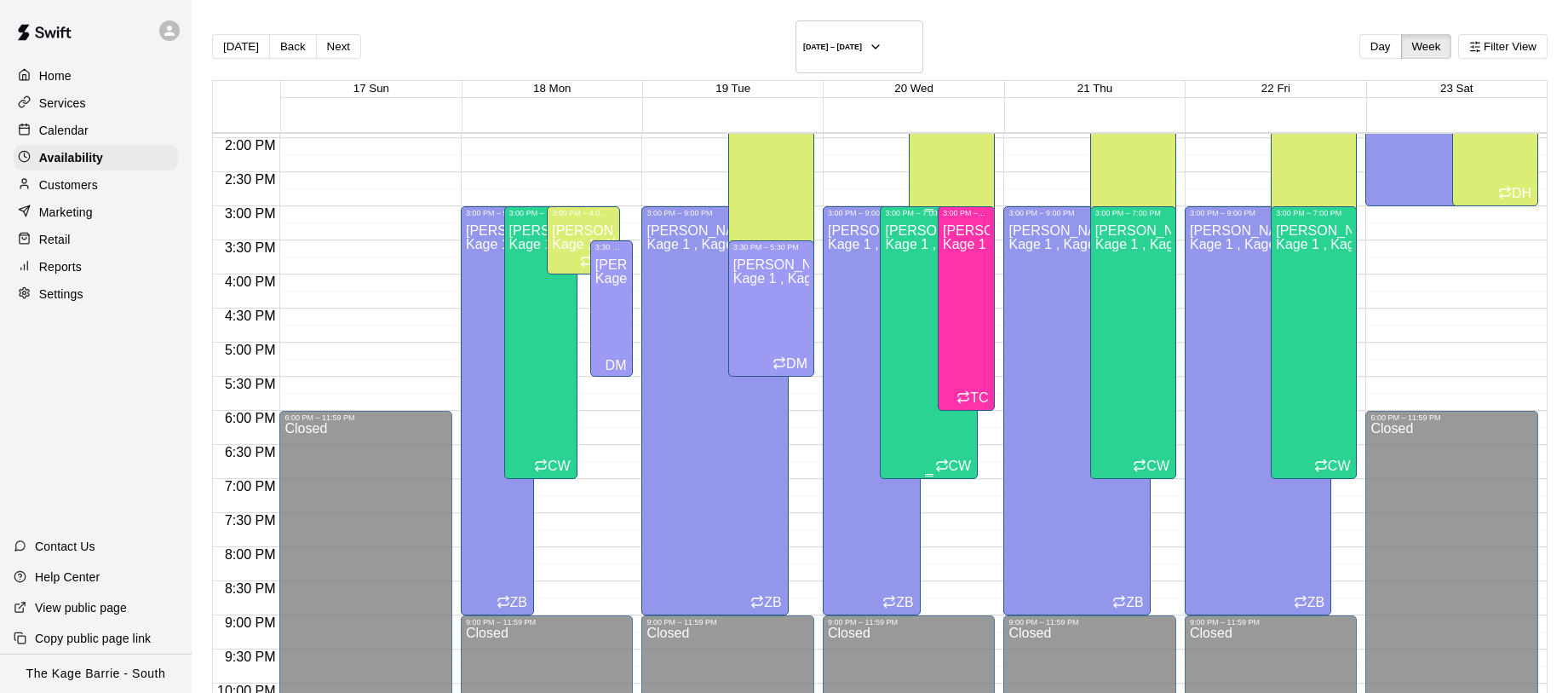
scroll to position [974, 0]
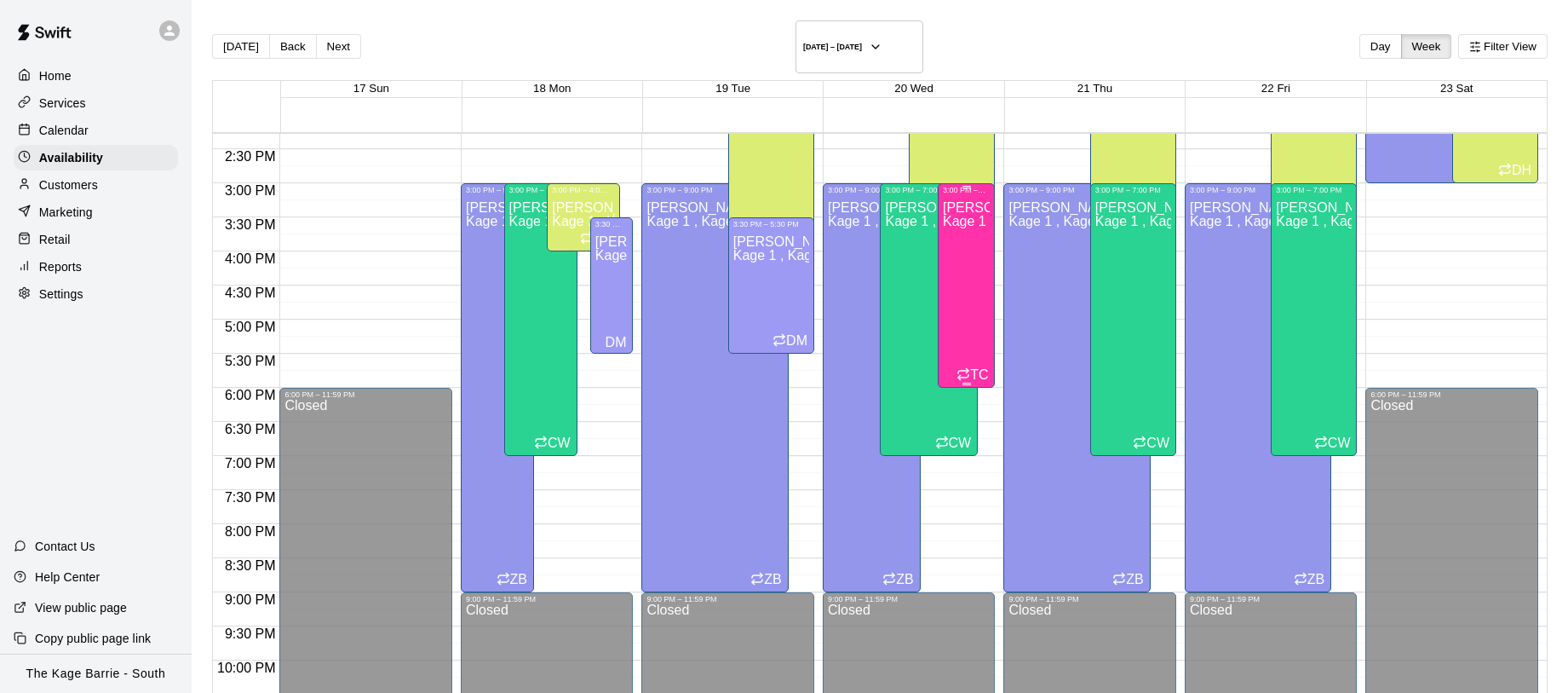
click at [975, 294] on div "Tiago Cavallo Kage 1 , Kage 2, Kage 3, Kage 4, Kage 5, Open Area, STAFF SCHEDUL…" at bounding box center [966, 540] width 47 height 693
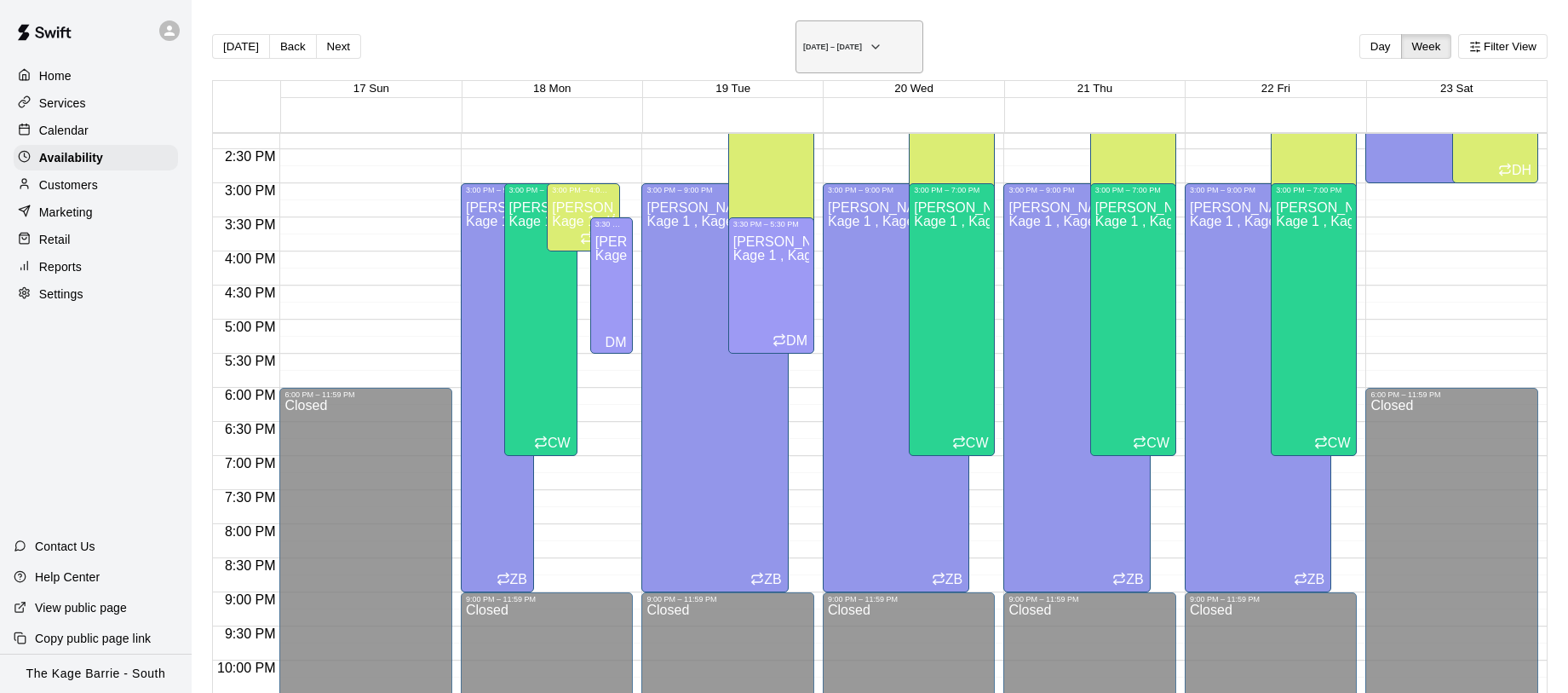
click at [883, 37] on icon "button" at bounding box center [876, 47] width 14 height 21
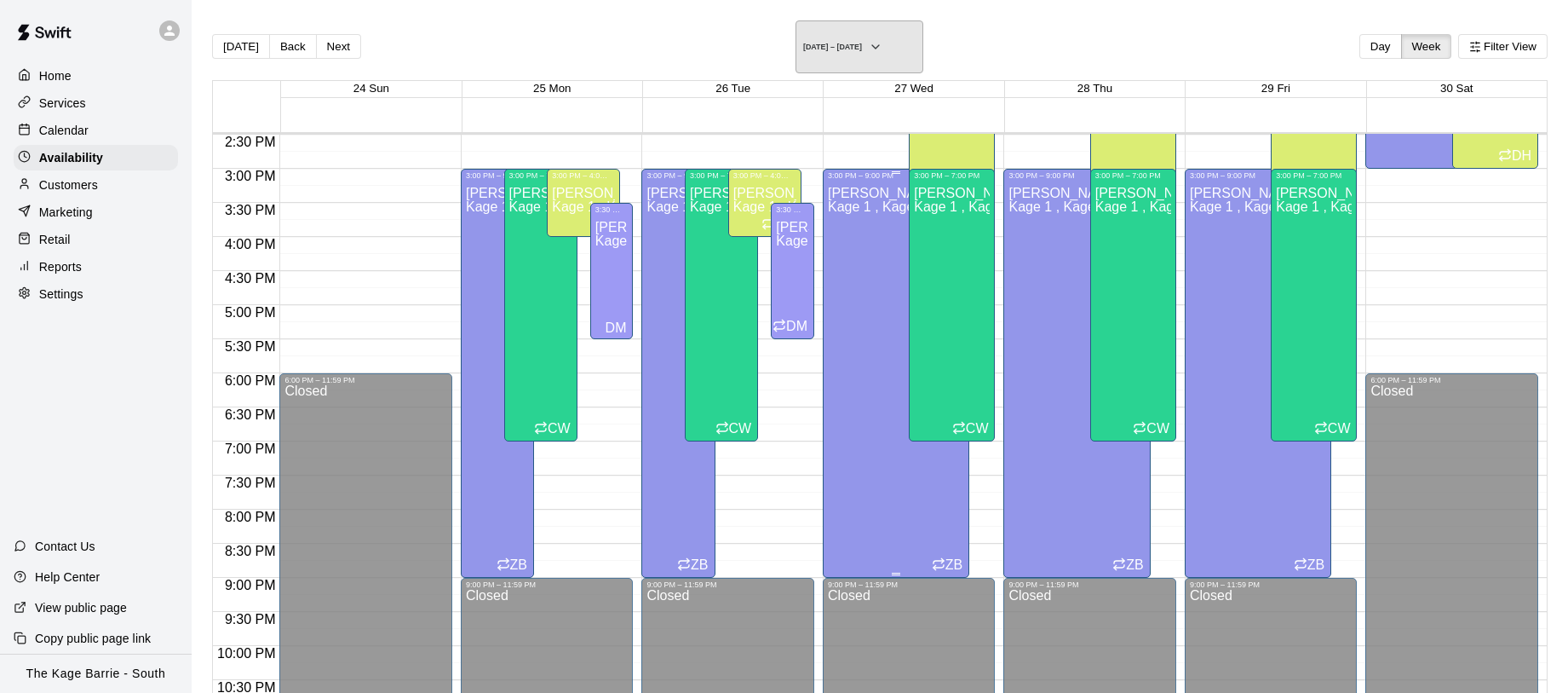
scroll to position [1008, 0]
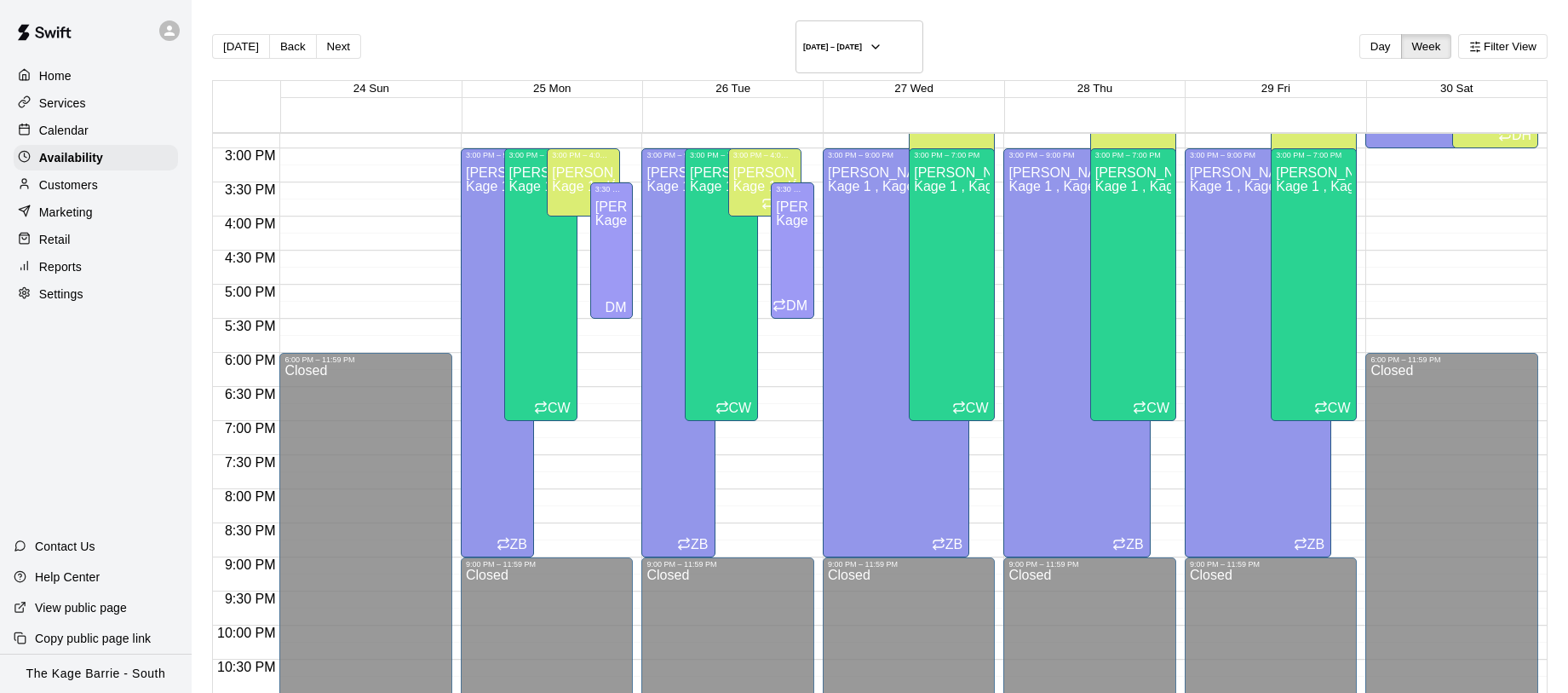
click at [102, 134] on div "Calendar" at bounding box center [96, 131] width 165 height 26
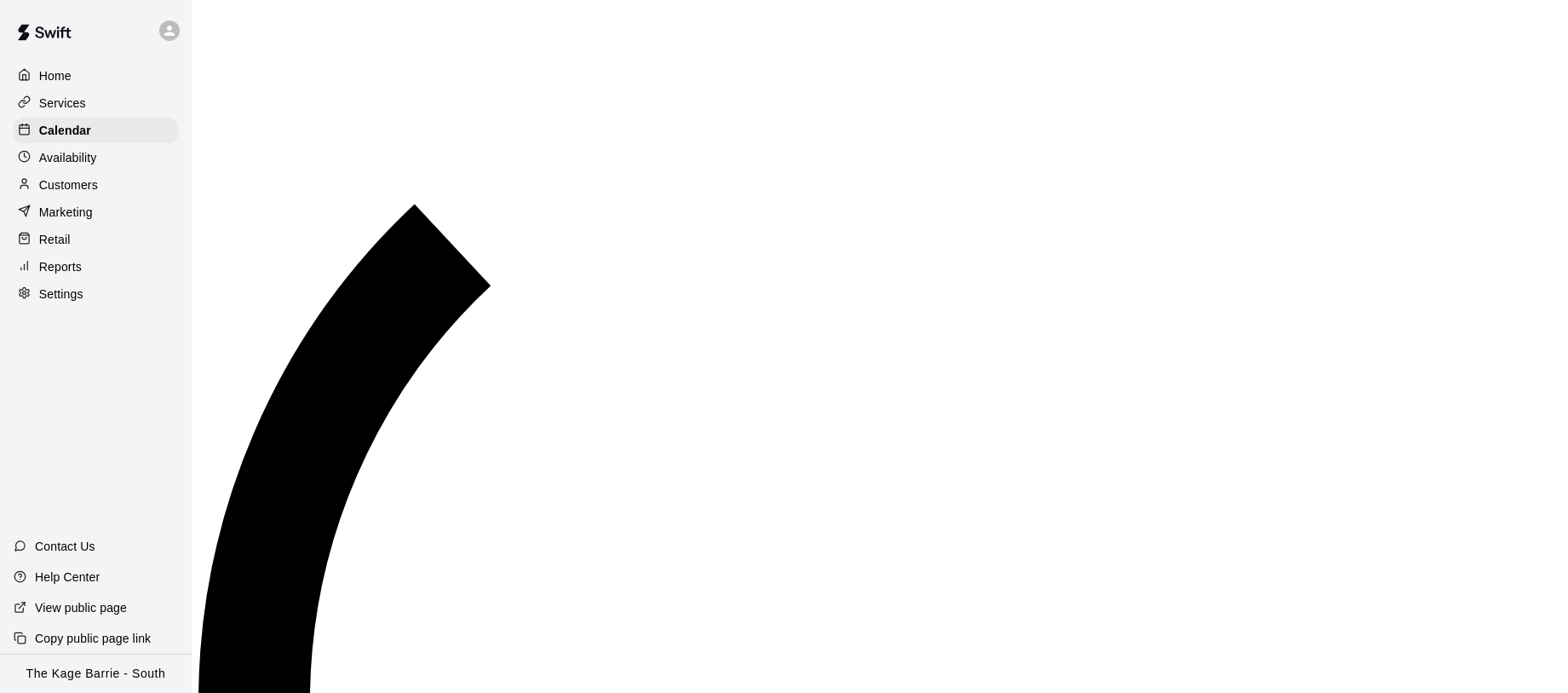
scroll to position [732, 0]
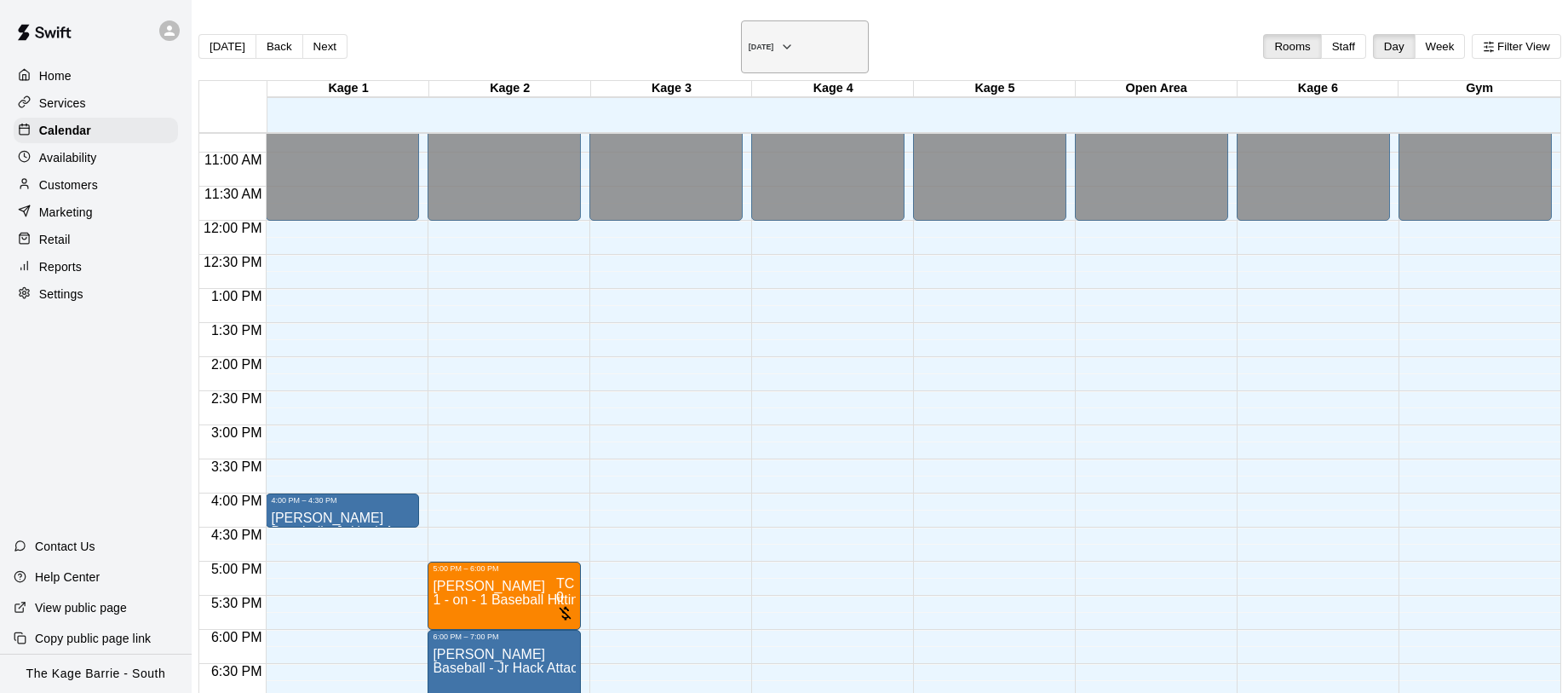
click at [802, 35] on button "[DATE]" at bounding box center [805, 47] width 128 height 53
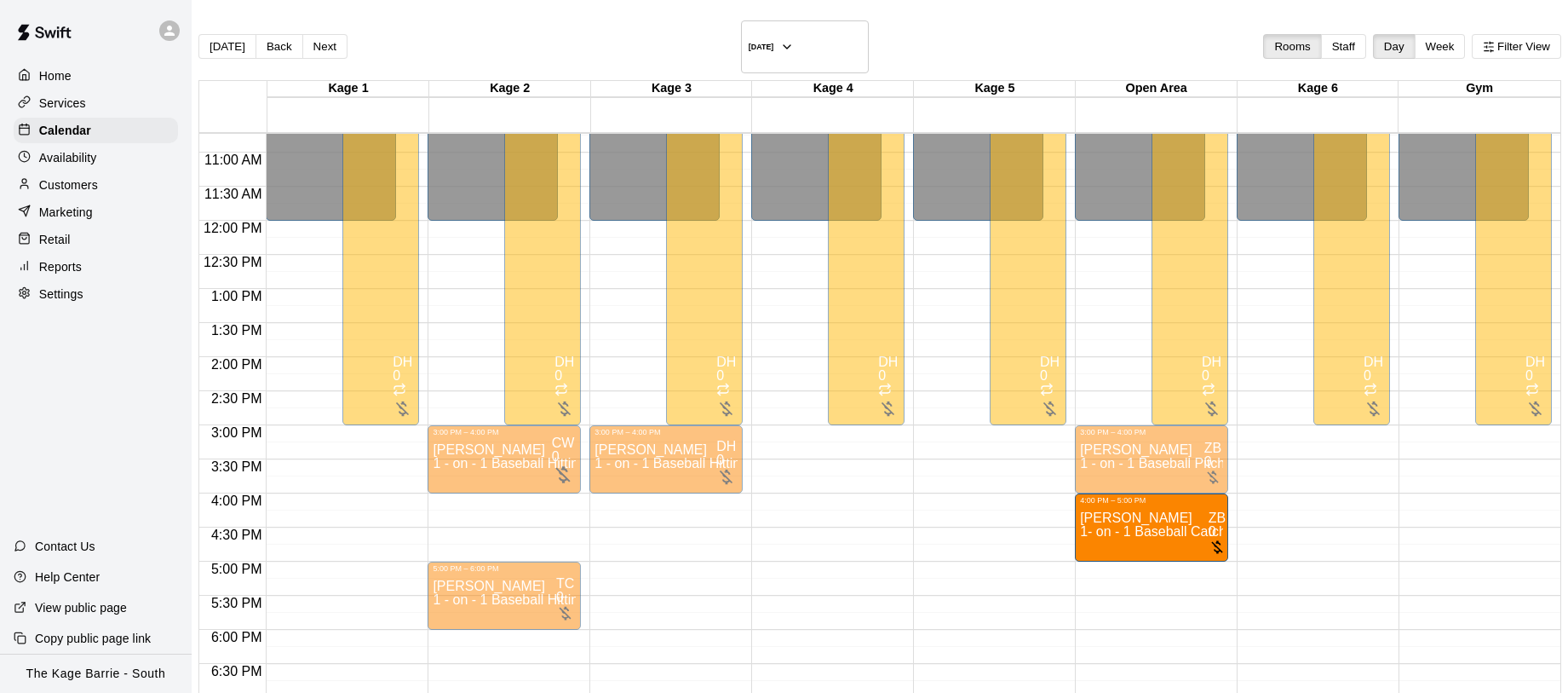
drag, startPoint x: 321, startPoint y: 501, endPoint x: 1073, endPoint y: 518, distance: 752.2
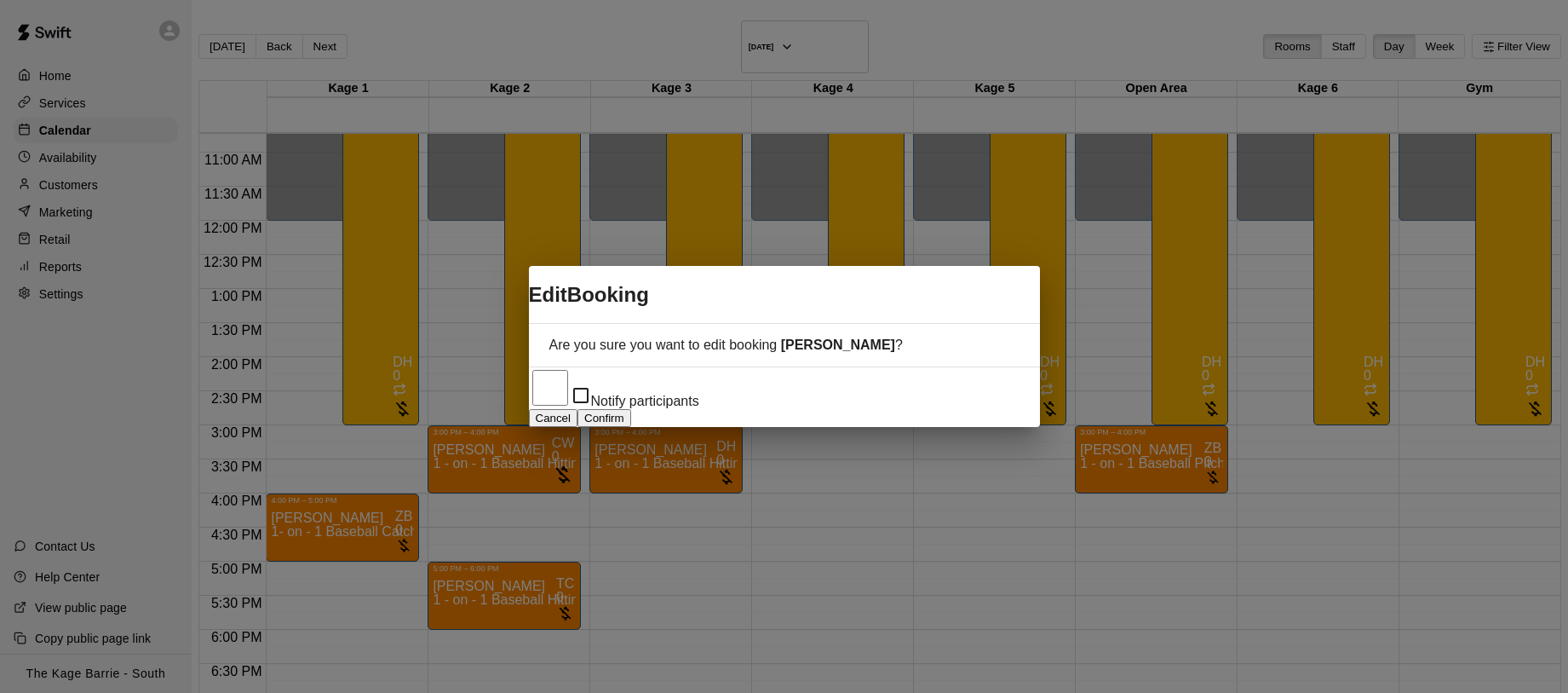
click at [631, 409] on button "Confirm" at bounding box center [605, 418] width 54 height 18
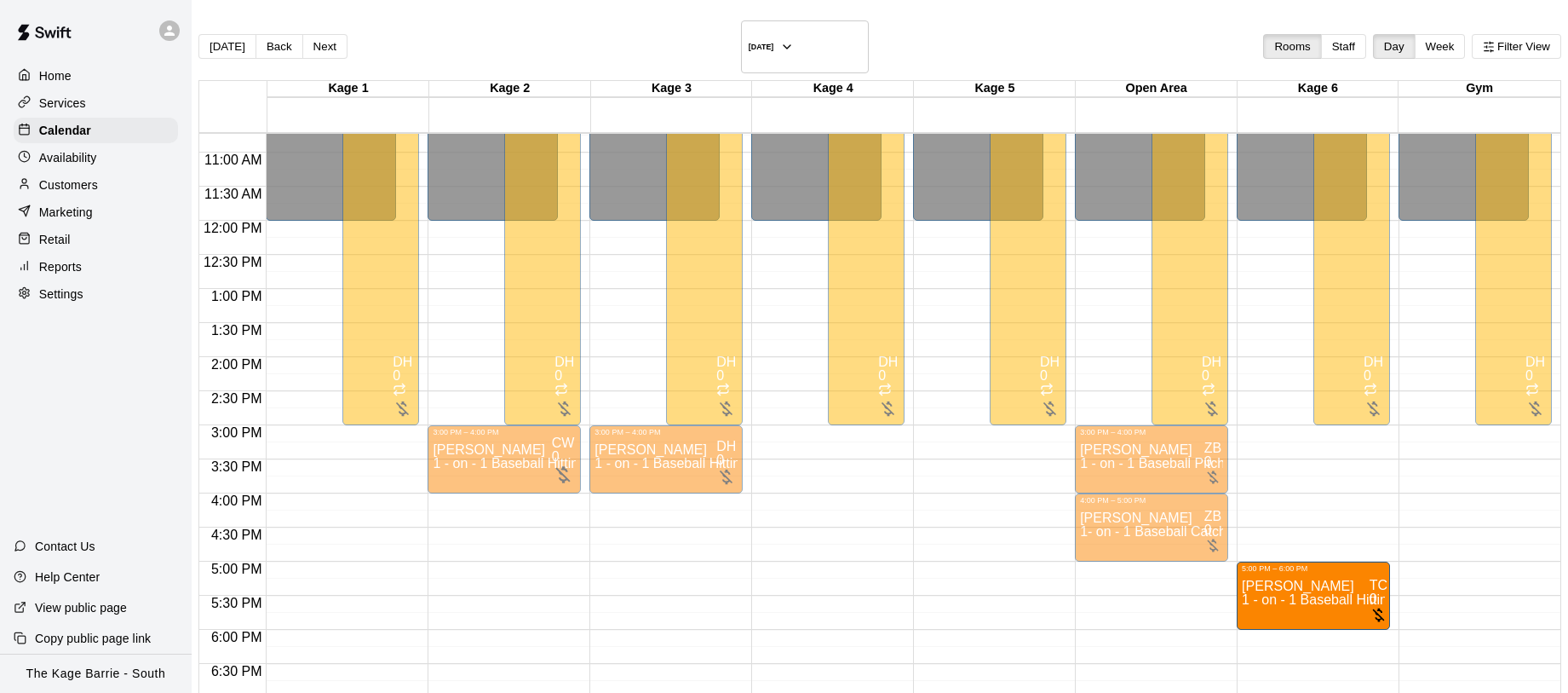
drag, startPoint x: 476, startPoint y: 582, endPoint x: 1198, endPoint y: 588, distance: 722.0
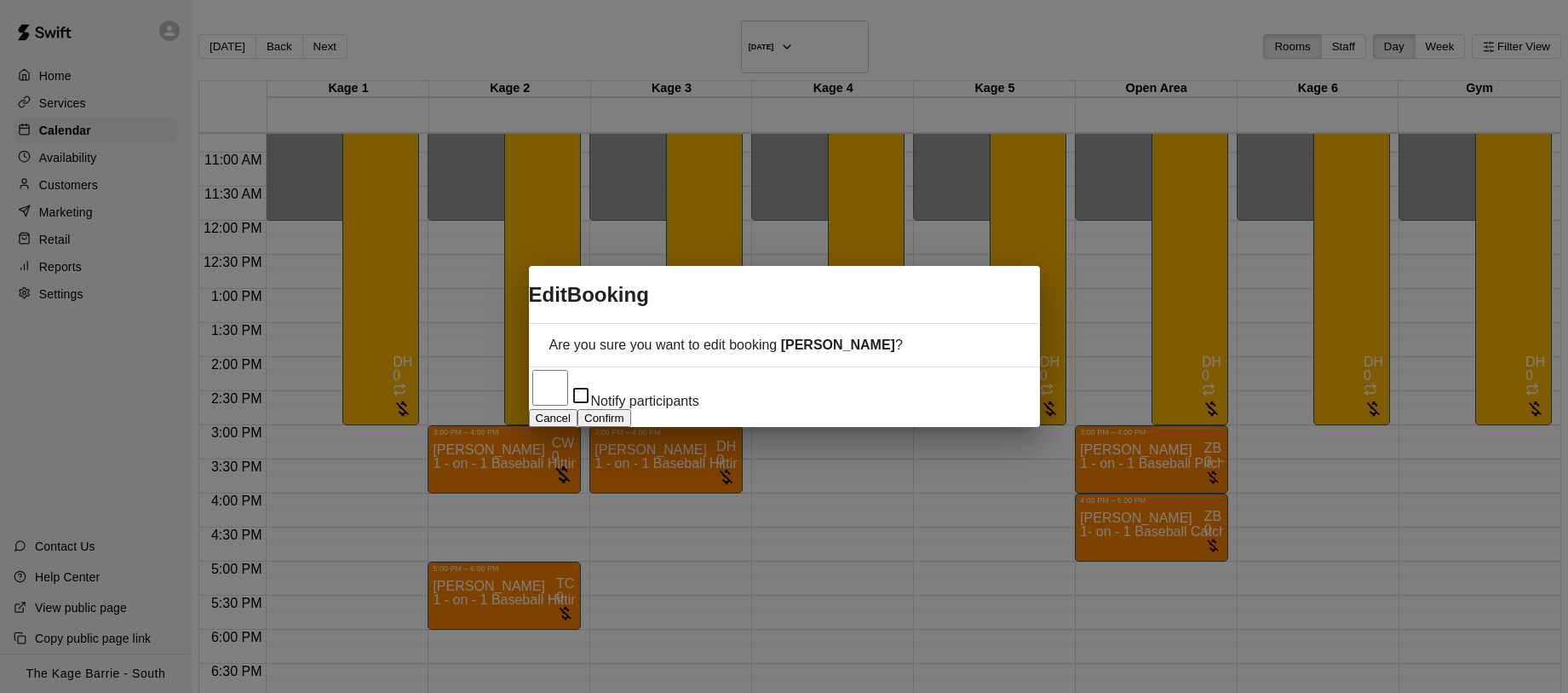
click at [631, 409] on button "Confirm" at bounding box center [605, 418] width 54 height 18
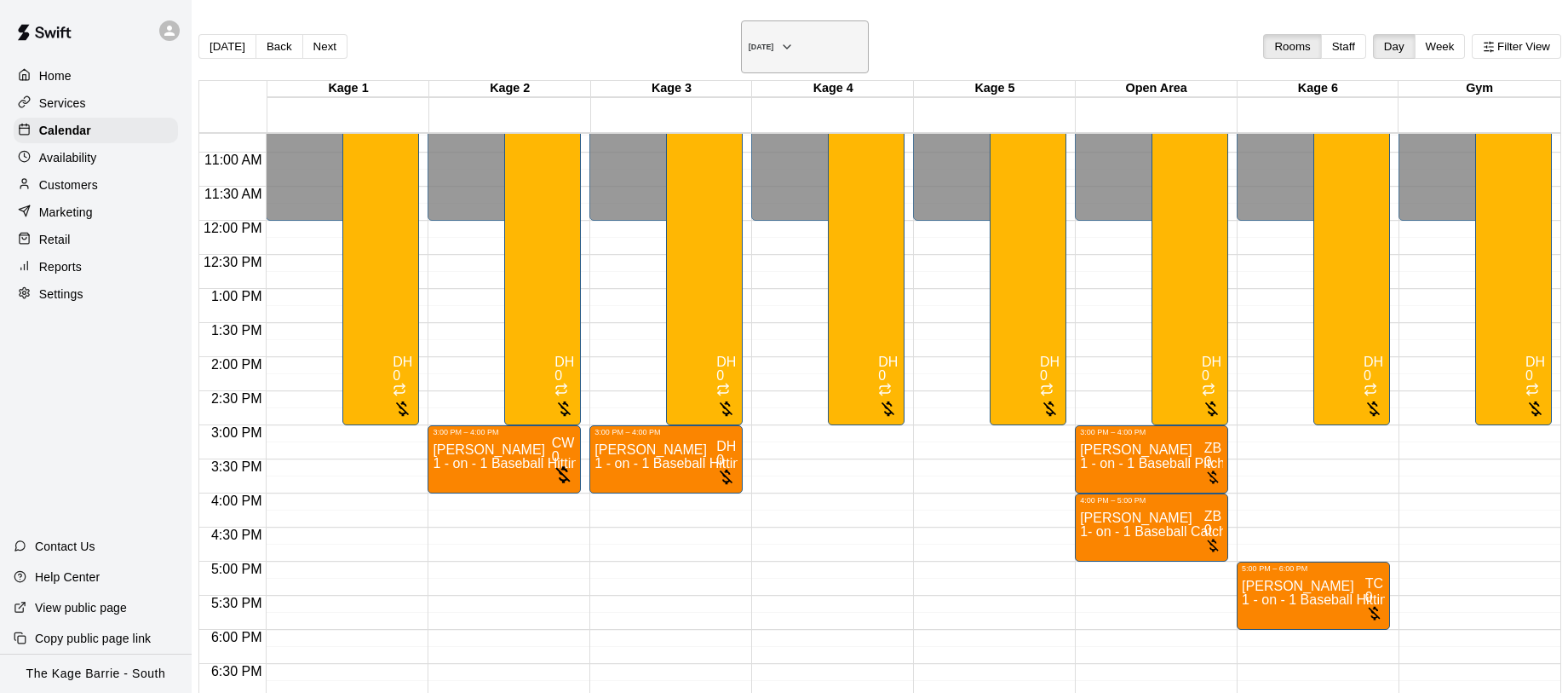
click at [794, 37] on icon "button" at bounding box center [787, 47] width 14 height 21
click at [88, 158] on p "Availability" at bounding box center [68, 157] width 57 height 17
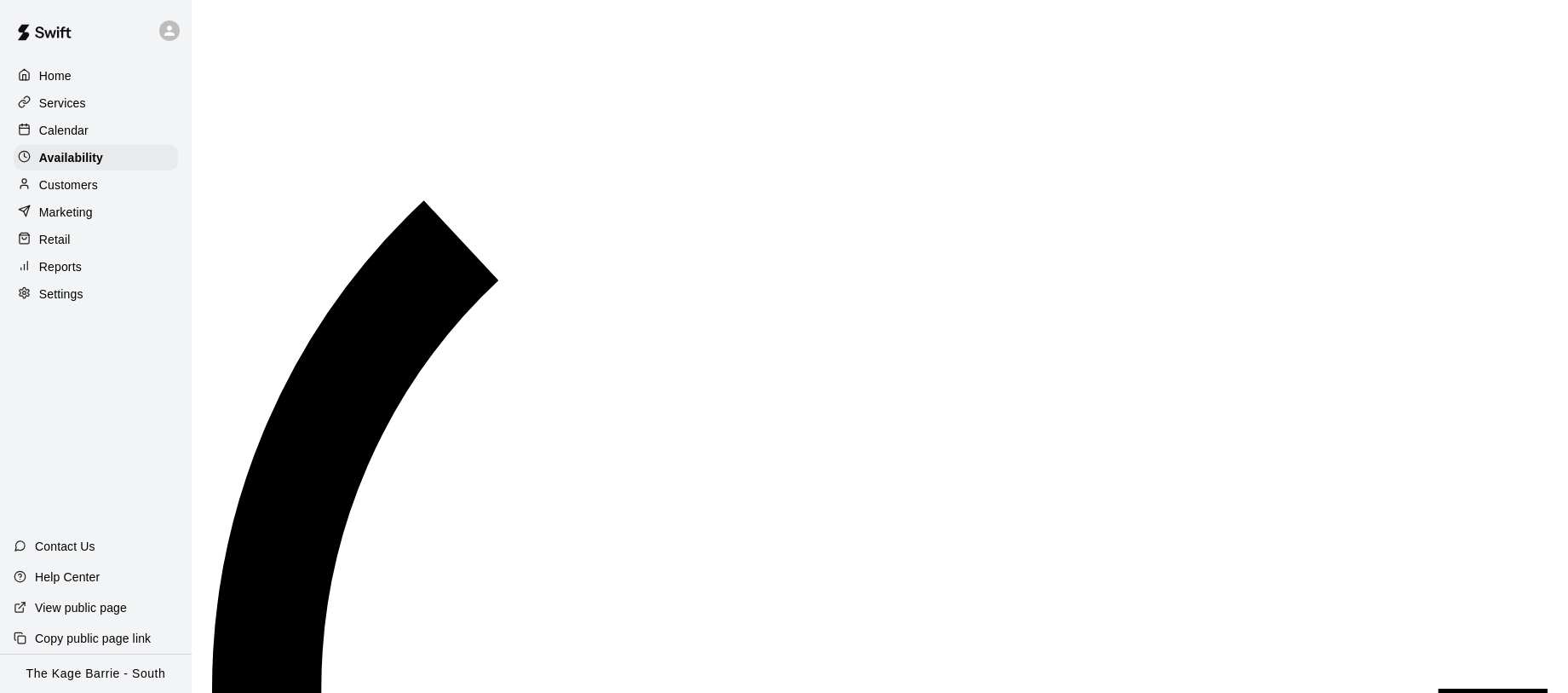
scroll to position [735, 0]
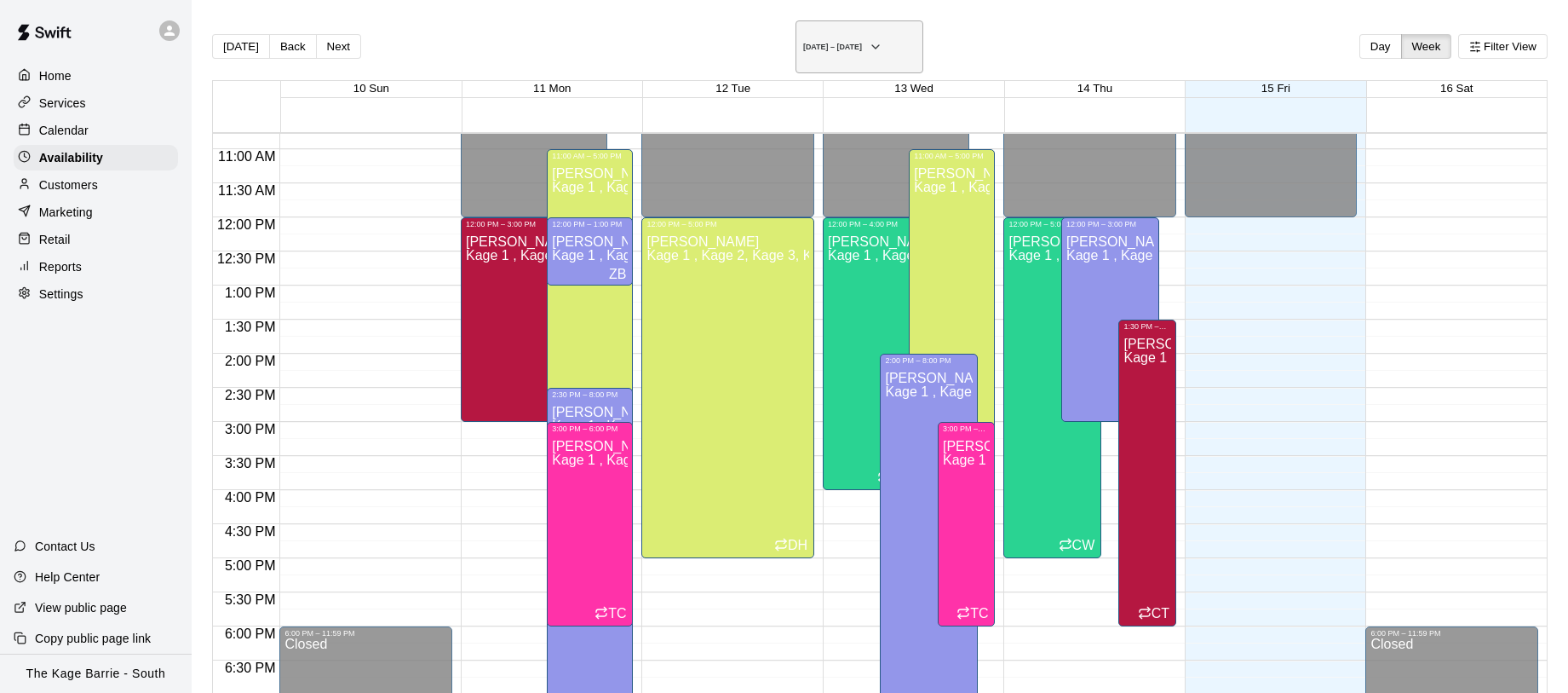
click at [883, 38] on icon "button" at bounding box center [876, 47] width 14 height 21
